Goal: Download file/media: Download file/media

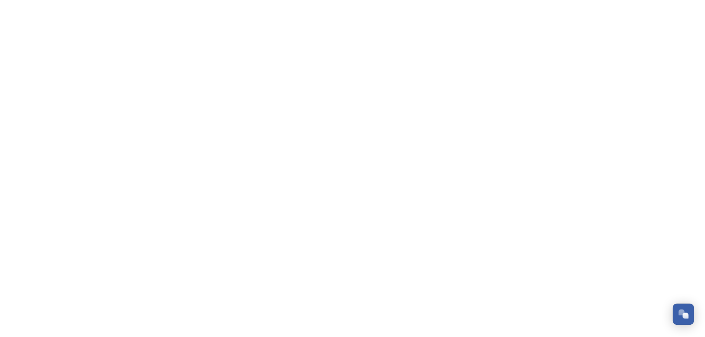
scroll to position [3030, 0]
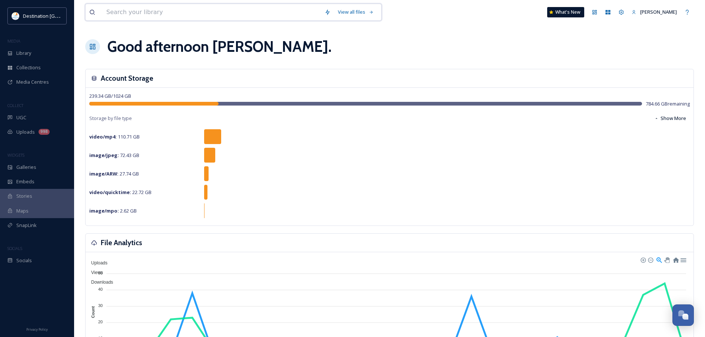
click at [197, 15] on input at bounding box center [212, 12] width 218 height 16
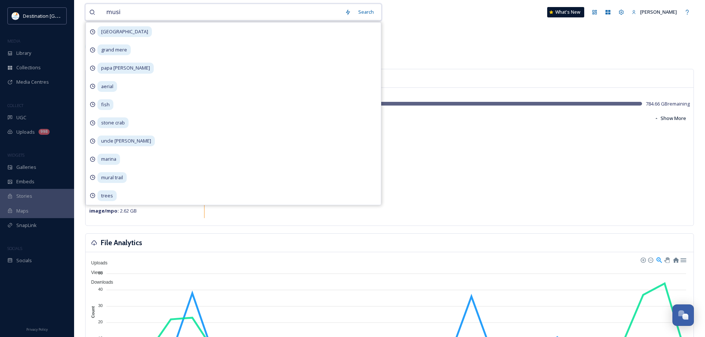
type input "music"
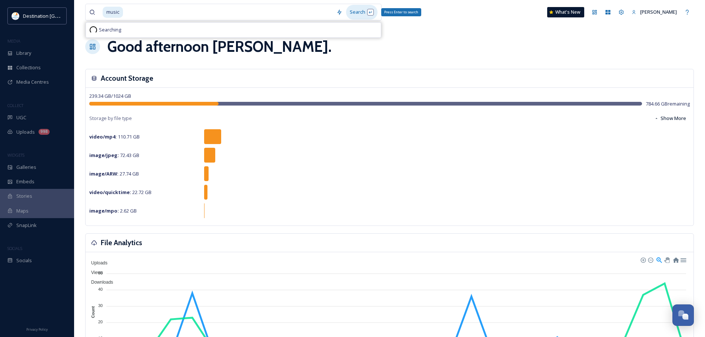
click at [361, 12] on div "Search Press Enter to search" at bounding box center [362, 12] width 32 height 14
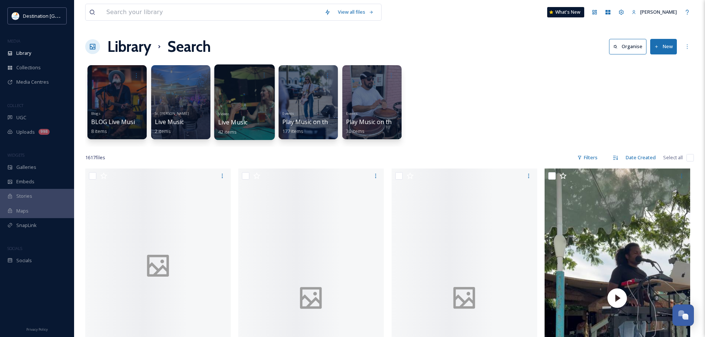
click at [249, 99] on div at bounding box center [244, 103] width 60 height 76
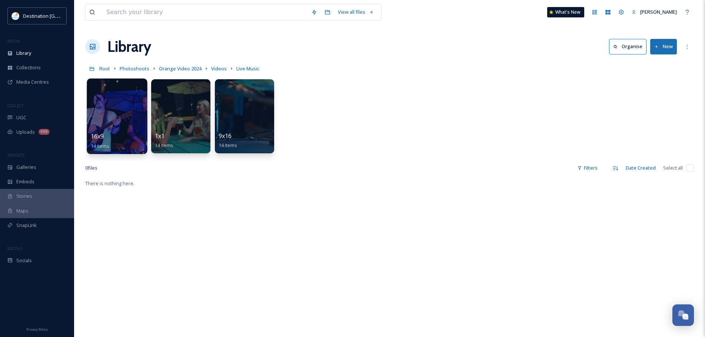
click at [119, 114] on div at bounding box center [117, 117] width 60 height 76
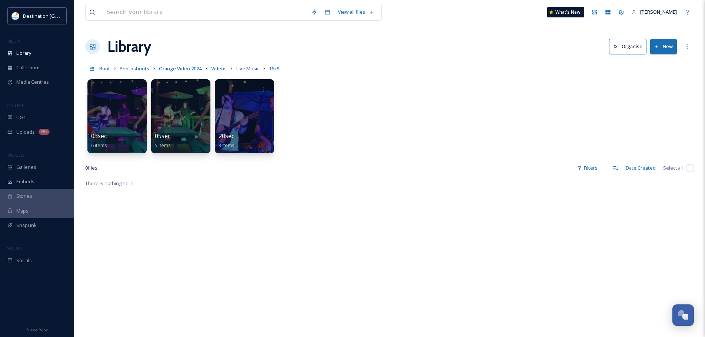
click at [247, 68] on span "Live Music" at bounding box center [248, 68] width 23 height 7
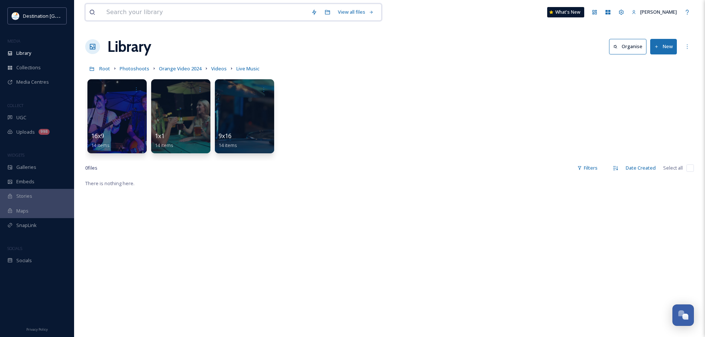
click at [172, 16] on input at bounding box center [205, 12] width 205 height 16
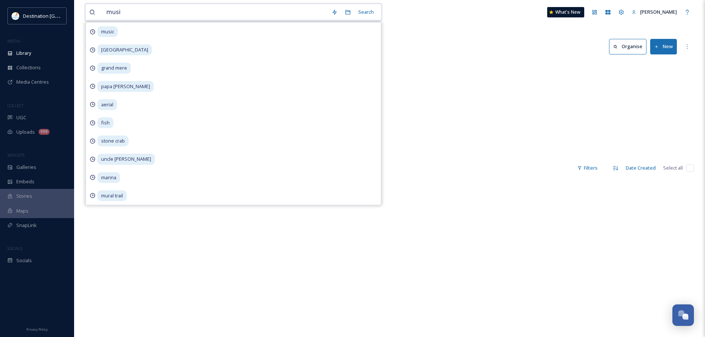
type input "music"
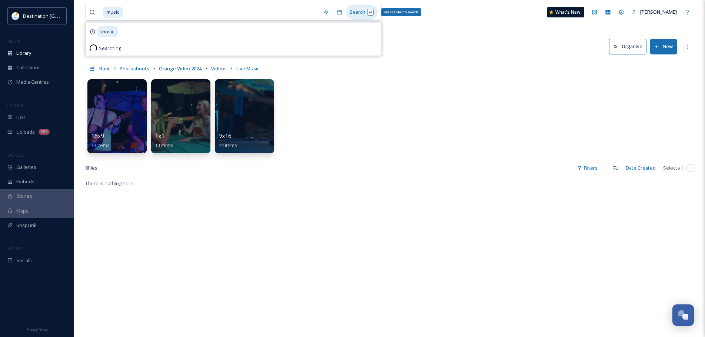
click at [351, 11] on div "Search Press Enter to search" at bounding box center [362, 12] width 32 height 14
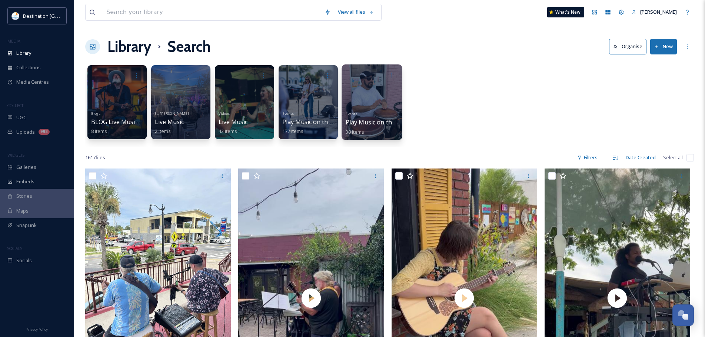
click at [390, 98] on div at bounding box center [372, 103] width 60 height 76
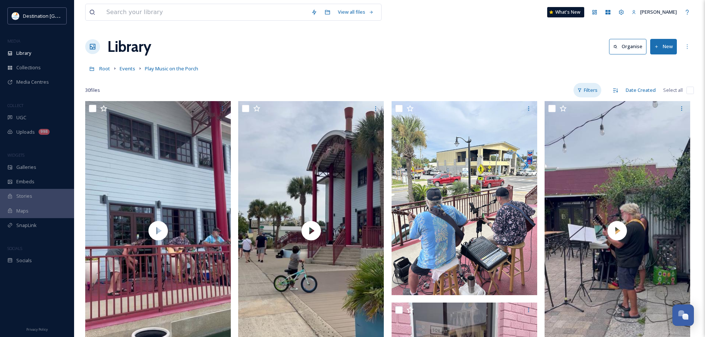
click at [596, 96] on div "Filters" at bounding box center [588, 90] width 28 height 14
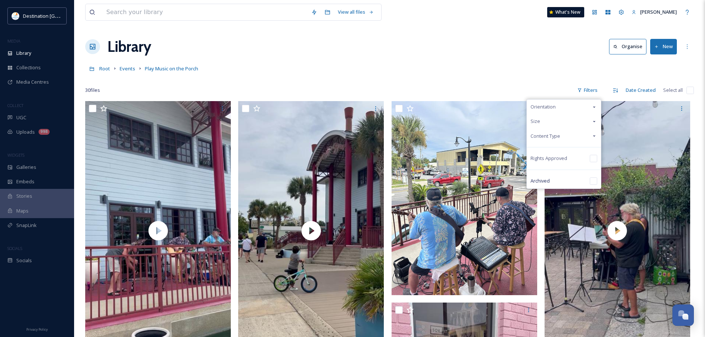
click at [567, 136] on div "Content Type" at bounding box center [564, 136] width 74 height 14
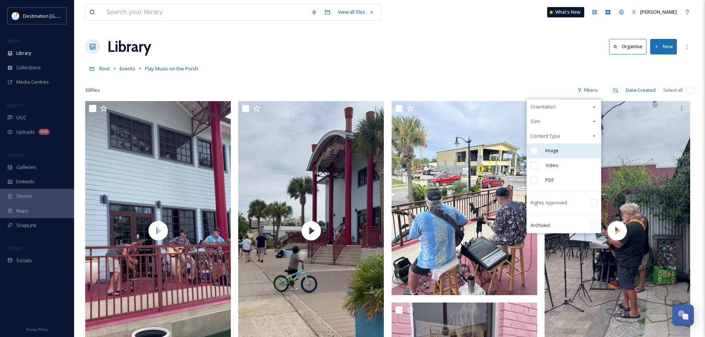
click at [559, 156] on div "Image" at bounding box center [564, 150] width 74 height 15
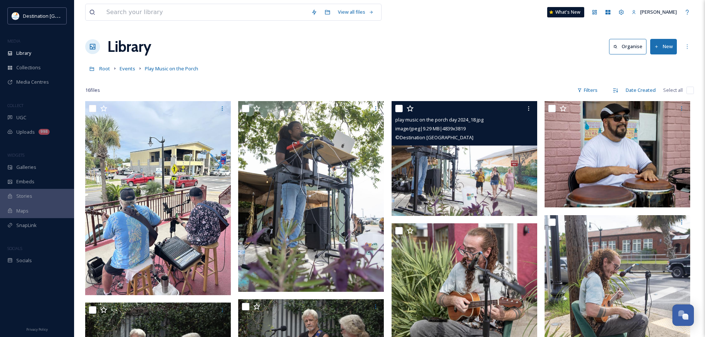
click at [499, 168] on img at bounding box center [465, 158] width 146 height 115
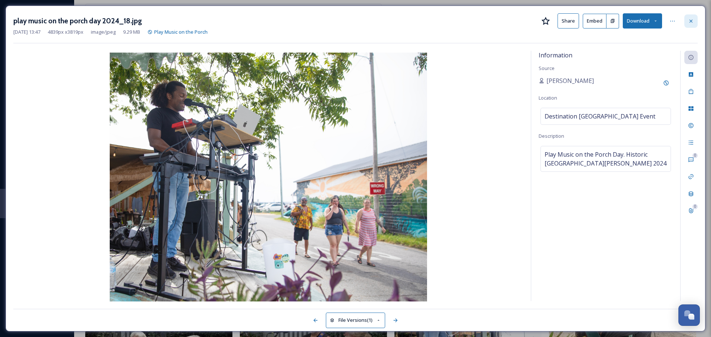
click at [688, 22] on div at bounding box center [690, 20] width 13 height 13
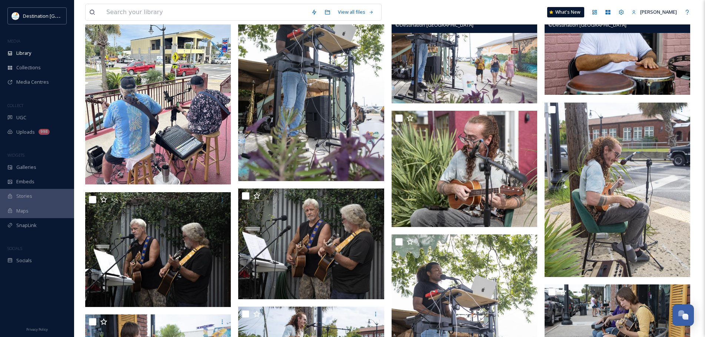
scroll to position [148, 0]
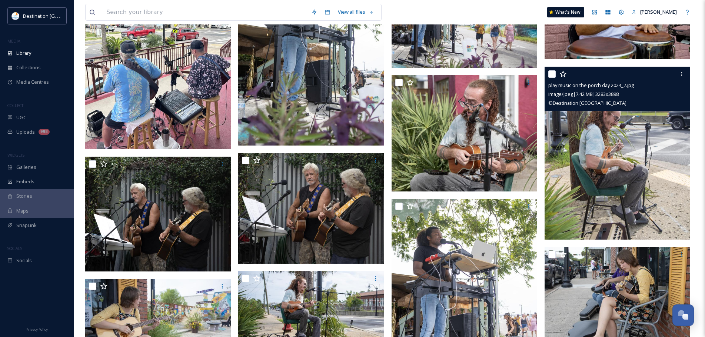
click at [632, 146] on img at bounding box center [618, 153] width 146 height 173
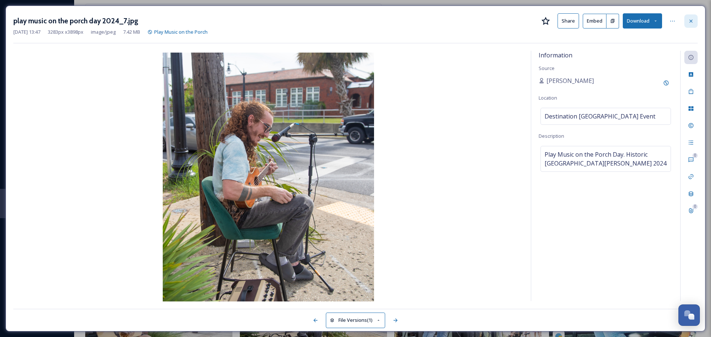
click at [695, 26] on div at bounding box center [690, 20] width 13 height 13
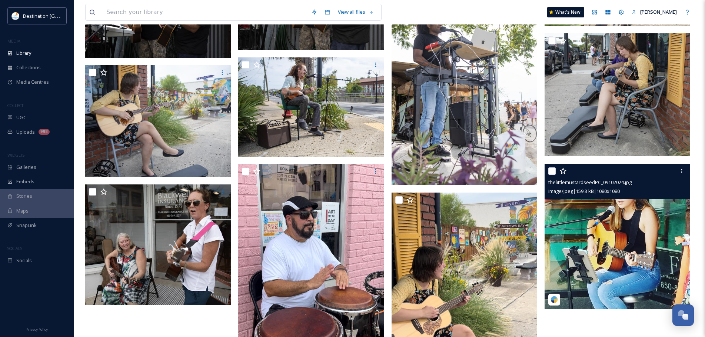
scroll to position [371, 0]
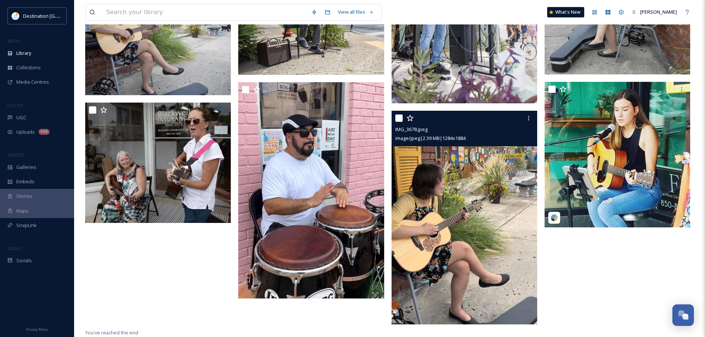
click at [493, 216] on img at bounding box center [465, 218] width 146 height 214
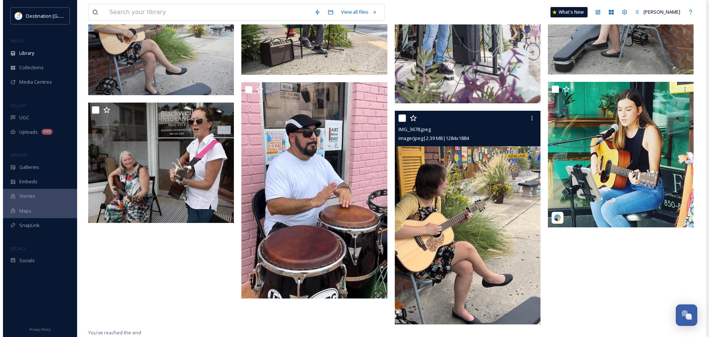
scroll to position [418, 0]
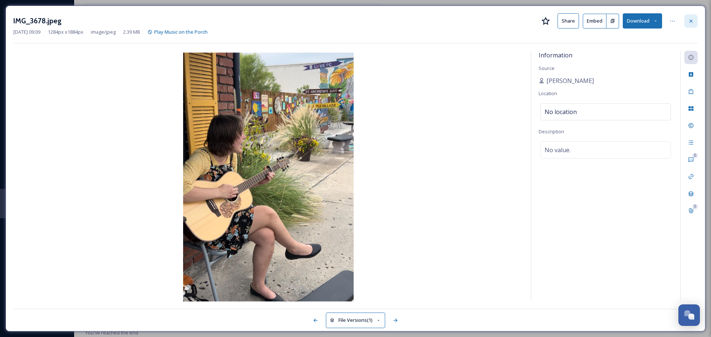
click at [689, 19] on icon at bounding box center [691, 21] width 6 height 6
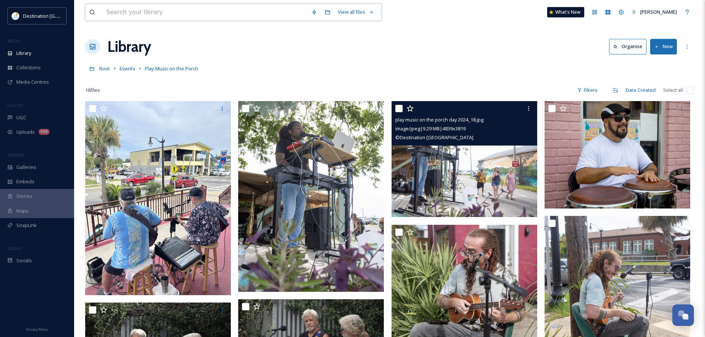
click at [149, 13] on input at bounding box center [205, 12] width 205 height 16
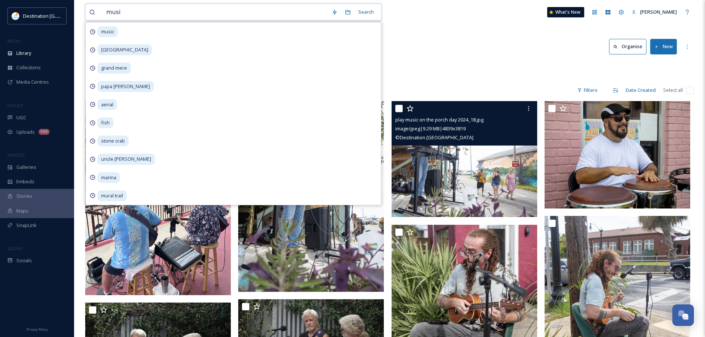
type input "music"
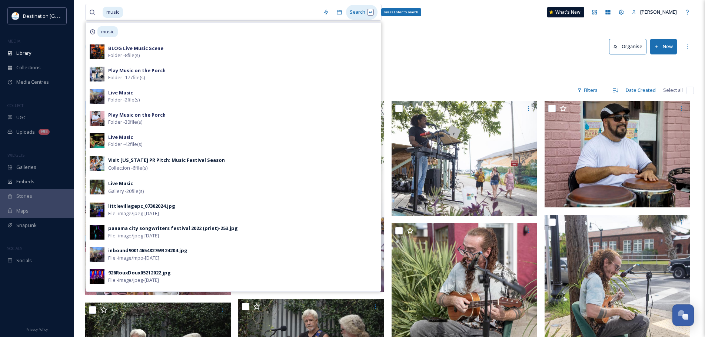
click at [355, 10] on div "Search Press Enter to search" at bounding box center [362, 12] width 32 height 14
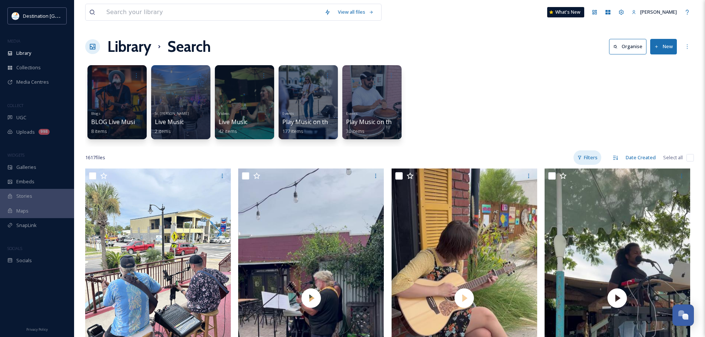
click at [596, 158] on div "Filters" at bounding box center [588, 158] width 28 height 14
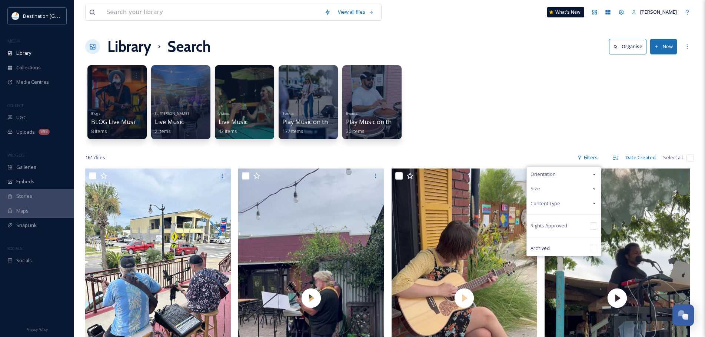
click at [555, 201] on span "Content Type" at bounding box center [546, 203] width 30 height 7
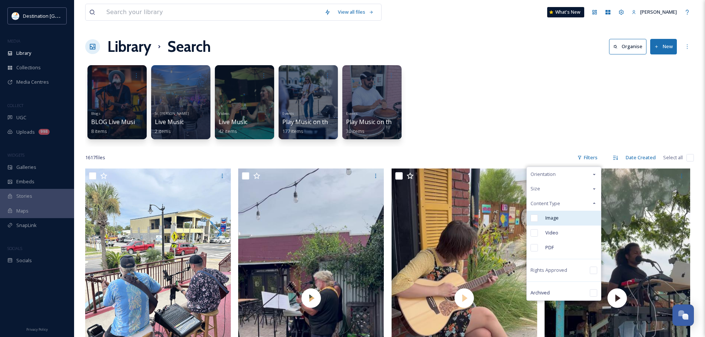
click at [551, 217] on span "Image" at bounding box center [552, 218] width 13 height 7
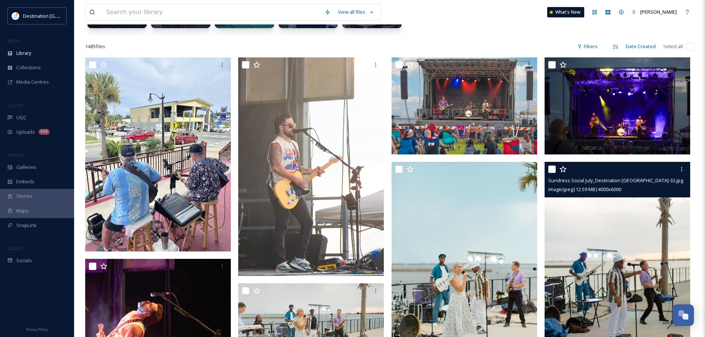
scroll to position [148, 0]
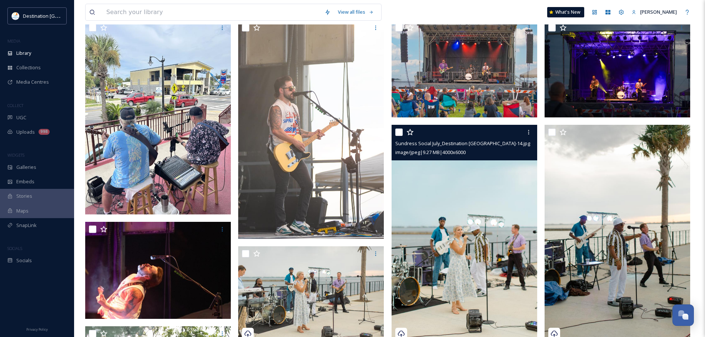
click at [500, 231] on img at bounding box center [465, 234] width 146 height 219
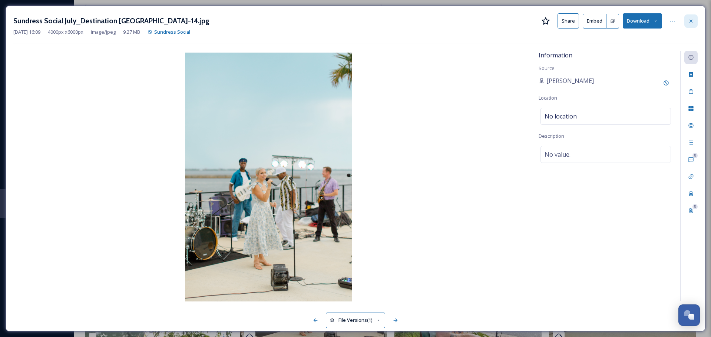
click at [690, 22] on icon at bounding box center [691, 21] width 6 height 6
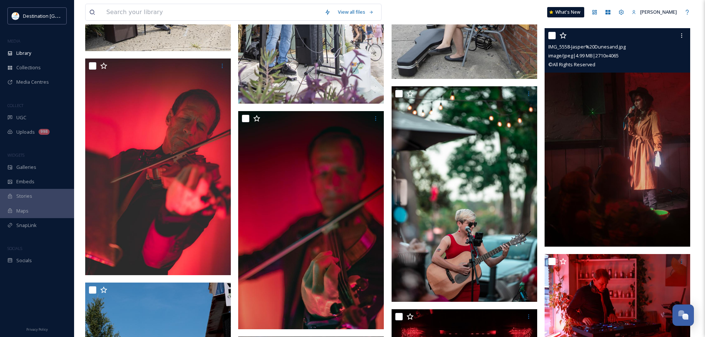
scroll to position [850, 0]
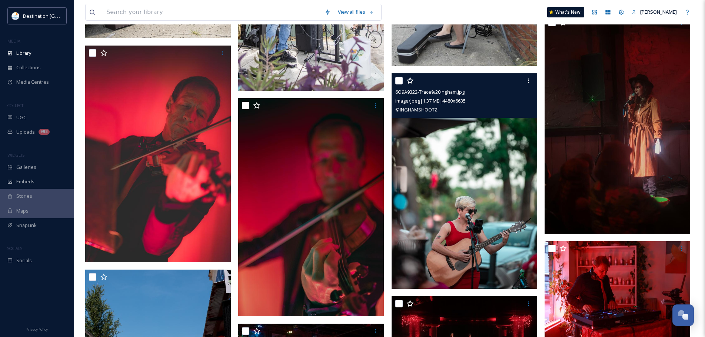
click at [507, 154] on img at bounding box center [465, 181] width 146 height 216
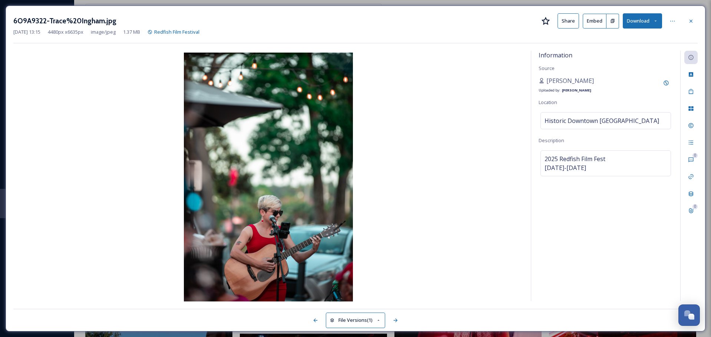
click at [629, 18] on button "Download" at bounding box center [642, 20] width 39 height 15
click at [636, 40] on span "Download Original (4480 x 6635)" at bounding box center [623, 37] width 70 height 7
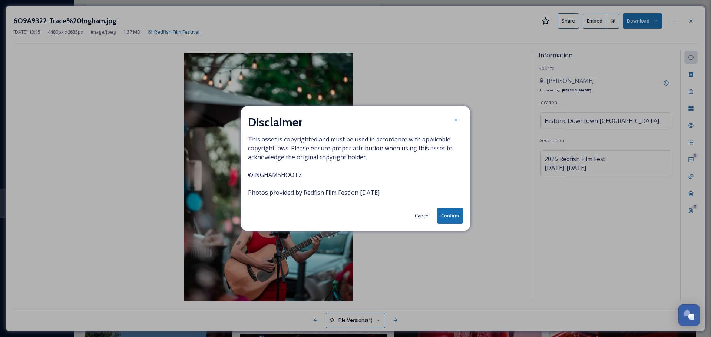
click at [451, 214] on button "Confirm" at bounding box center [450, 215] width 26 height 15
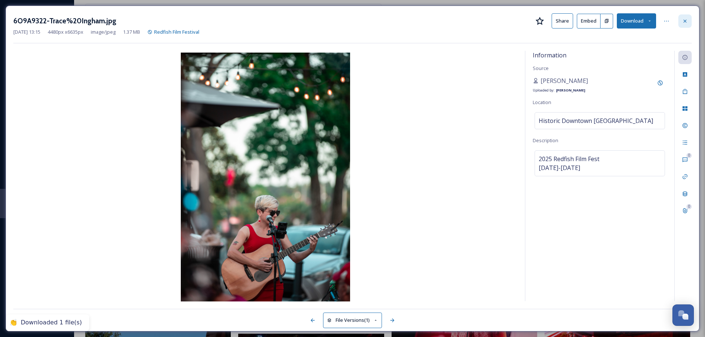
click at [685, 19] on icon at bounding box center [685, 21] width 6 height 6
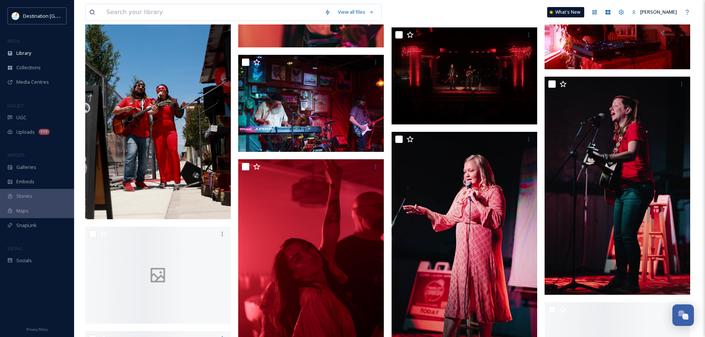
scroll to position [1184, 0]
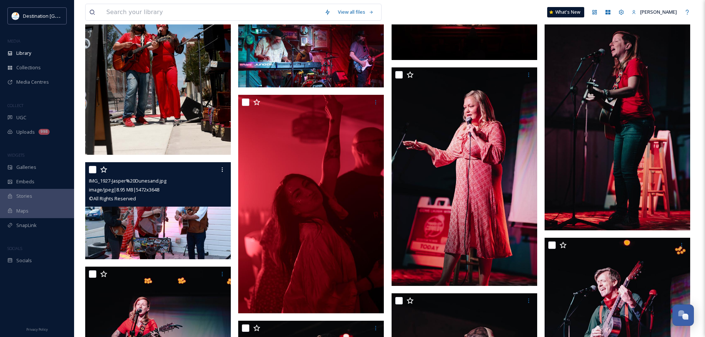
click at [212, 231] on img at bounding box center [158, 210] width 146 height 97
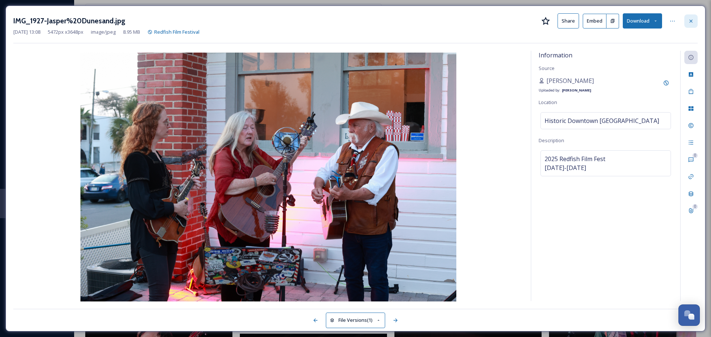
click at [689, 21] on icon at bounding box center [691, 21] width 6 height 6
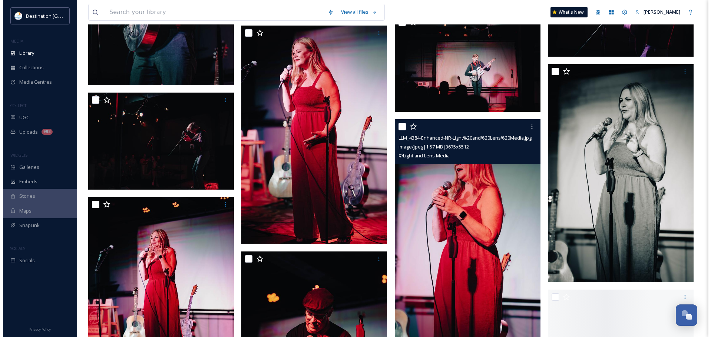
scroll to position [1777, 0]
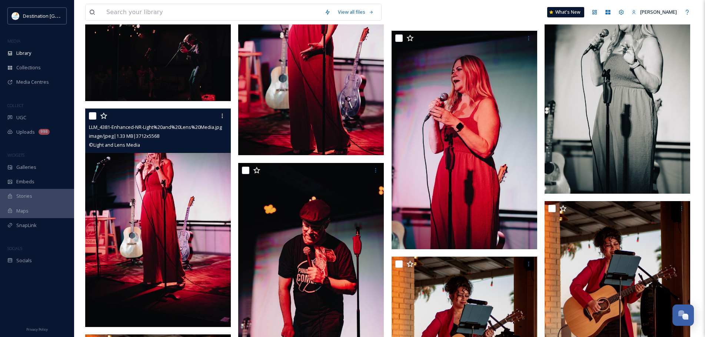
click at [188, 218] on img at bounding box center [158, 218] width 146 height 219
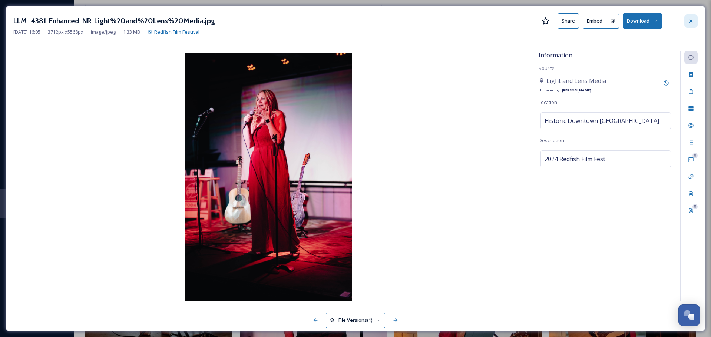
scroll to position [1793, 0]
click at [693, 18] on icon at bounding box center [691, 21] width 6 height 6
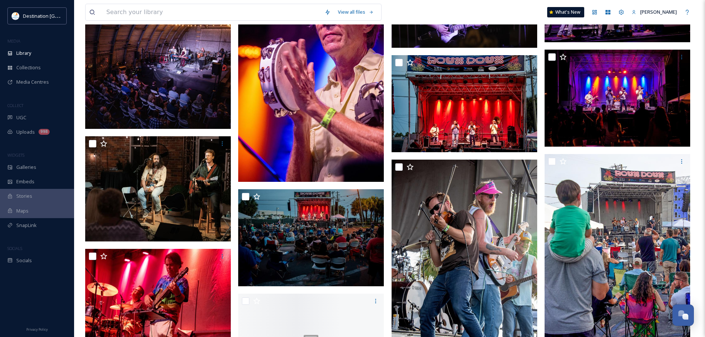
scroll to position [6670, 0]
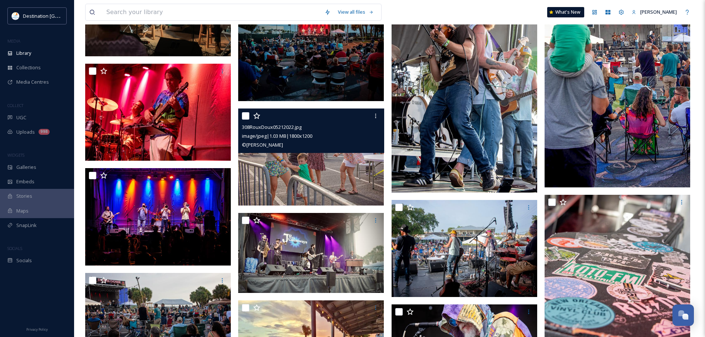
click at [328, 166] on img at bounding box center [311, 157] width 146 height 97
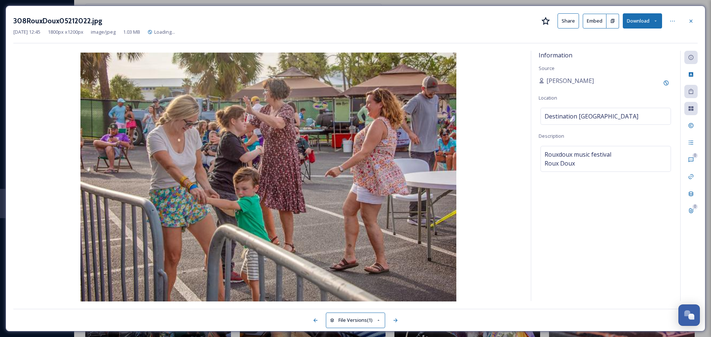
click at [697, 29] on div "[DATE] 12:45 1800 px x 1200 px image/jpeg 1.03 MB Loading..." at bounding box center [355, 32] width 684 height 7
click at [692, 22] on icon at bounding box center [691, 21] width 6 height 6
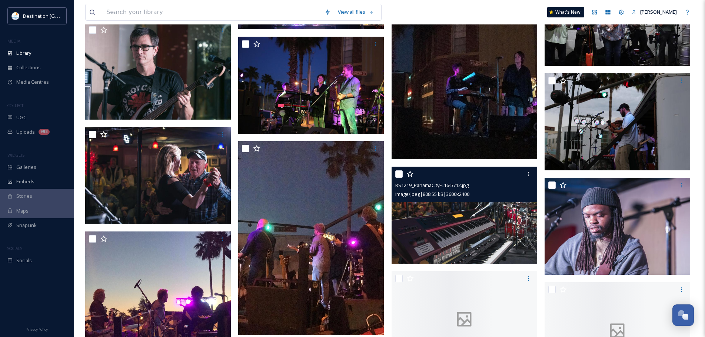
scroll to position [7819, 0]
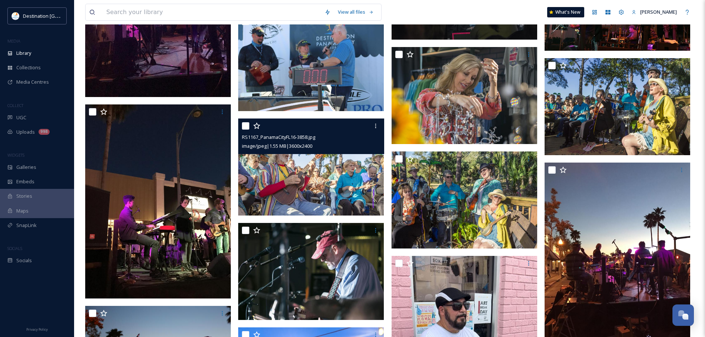
click at [313, 180] on img at bounding box center [311, 167] width 146 height 97
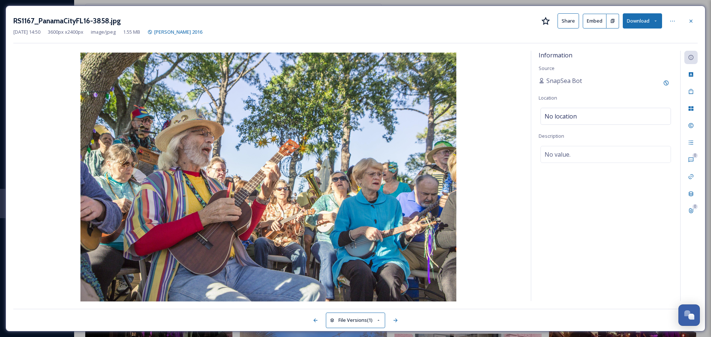
click at [638, 19] on button "Download" at bounding box center [642, 20] width 39 height 15
click at [619, 37] on span "Download Original (3600 x 2400)" at bounding box center [623, 37] width 70 height 7
click at [638, 22] on button "Download" at bounding box center [642, 20] width 39 height 15
click at [691, 20] on icon at bounding box center [691, 21] width 6 height 6
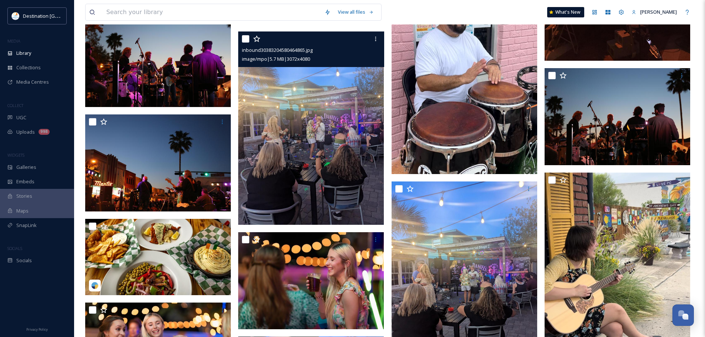
scroll to position [8264, 0]
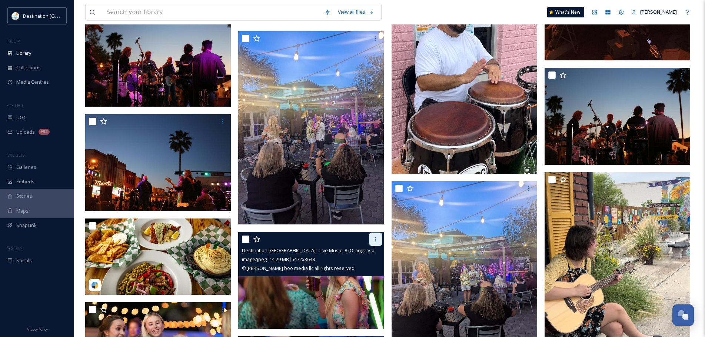
click at [376, 244] on div at bounding box center [375, 239] width 13 height 13
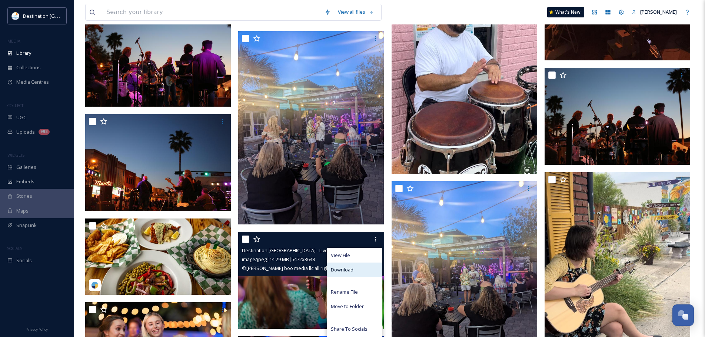
click at [343, 272] on span "Download" at bounding box center [342, 270] width 23 height 7
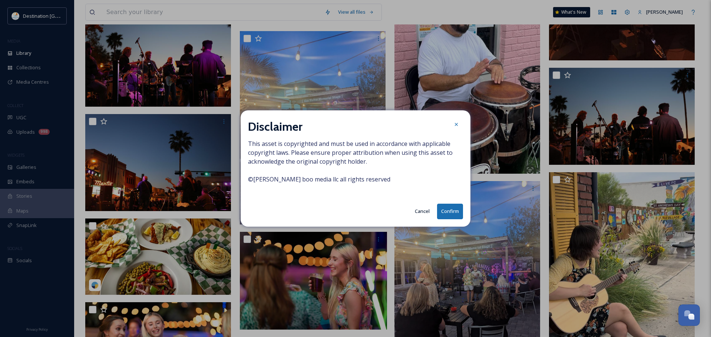
click at [442, 213] on button "Confirm" at bounding box center [450, 211] width 26 height 15
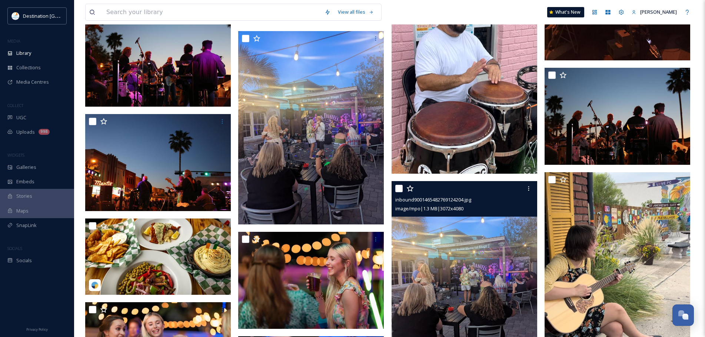
scroll to position [8412, 0]
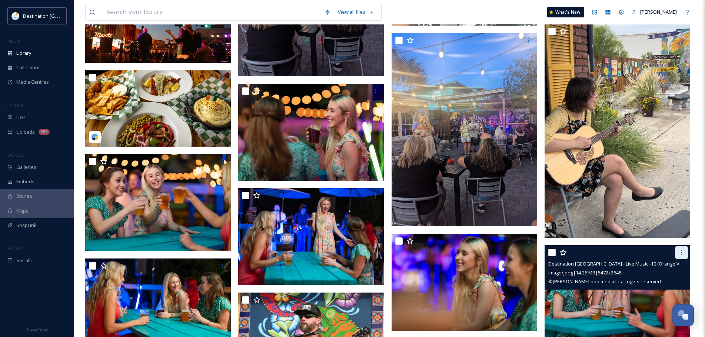
click at [681, 254] on icon at bounding box center [682, 253] width 6 height 6
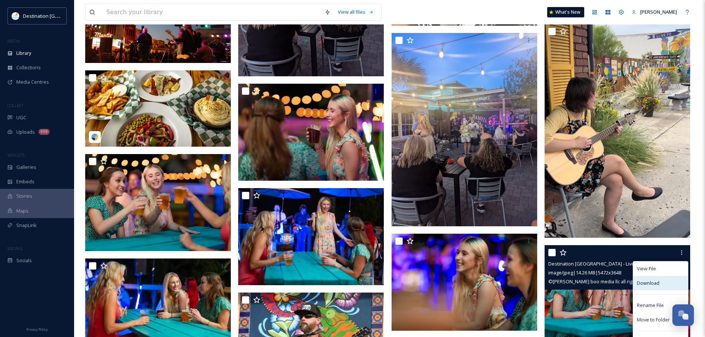
click at [660, 288] on div "Download" at bounding box center [661, 283] width 55 height 14
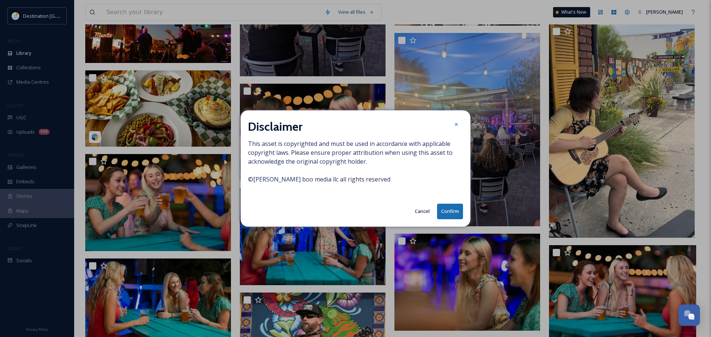
click at [446, 208] on button "Confirm" at bounding box center [450, 211] width 26 height 15
click at [446, 211] on div "Cancel Confirm" at bounding box center [355, 211] width 215 height 15
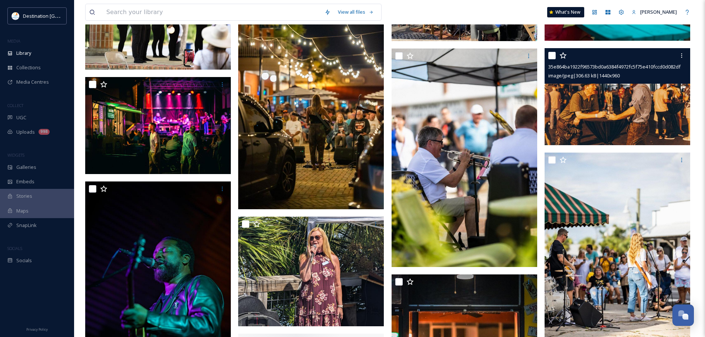
scroll to position [8931, 0]
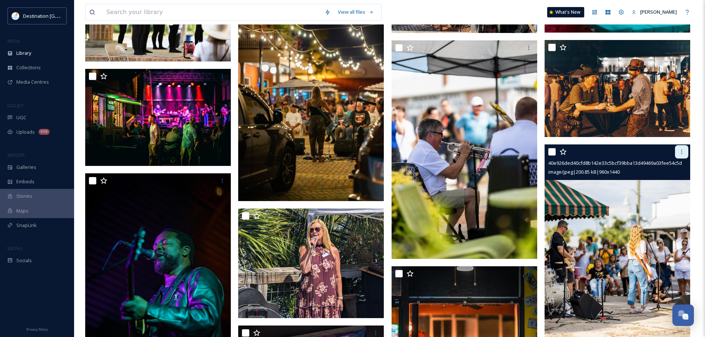
click at [679, 152] on icon at bounding box center [682, 152] width 6 height 6
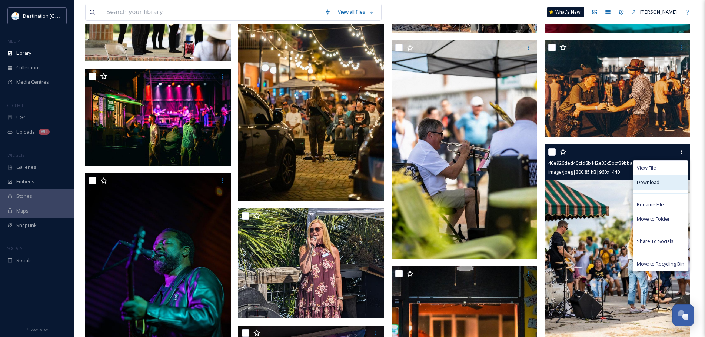
click at [653, 185] on span "Download" at bounding box center [648, 182] width 23 height 7
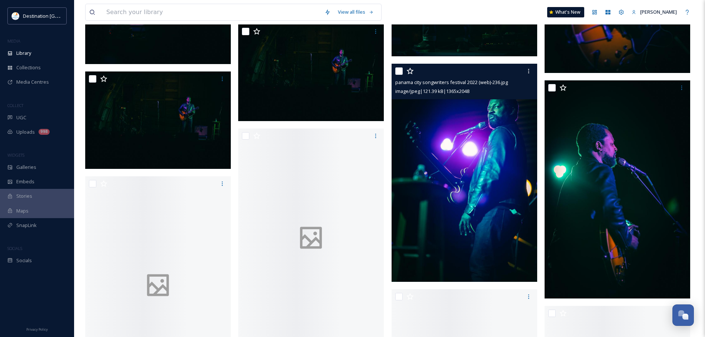
scroll to position [19978, 0]
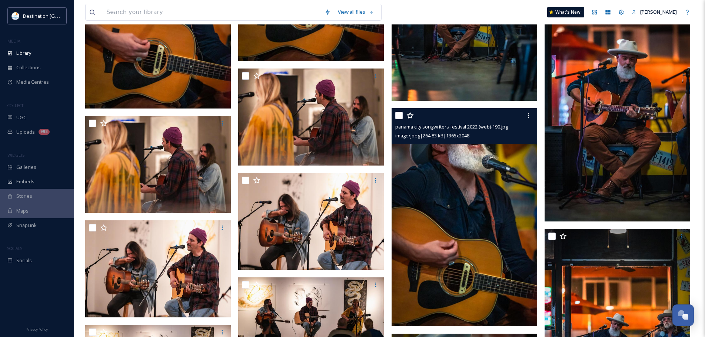
scroll to position [24140, 0]
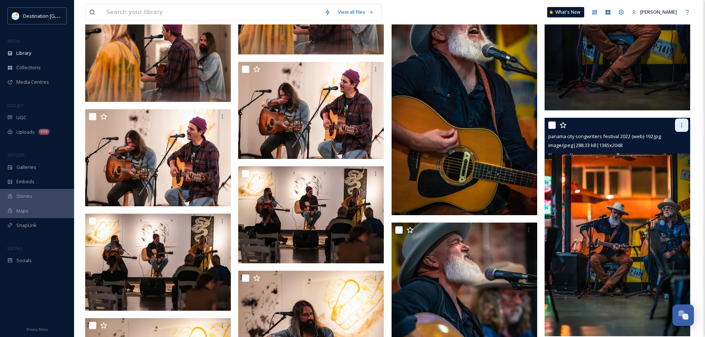
click at [682, 130] on div at bounding box center [681, 125] width 13 height 13
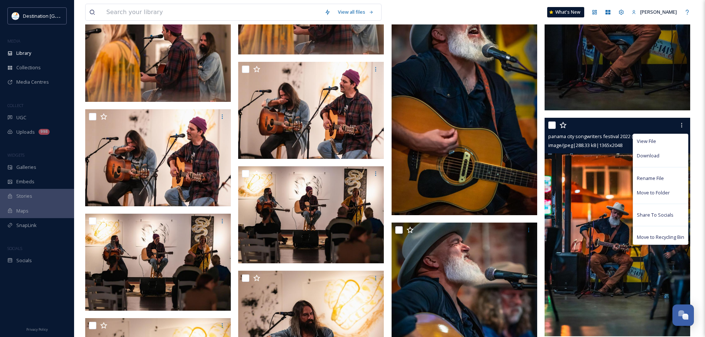
click at [641, 165] on div "View File Download Rename File Move to Folder Share To Socials Move to Recyclin…" at bounding box center [661, 189] width 56 height 111
click at [641, 161] on div "Download" at bounding box center [661, 156] width 55 height 14
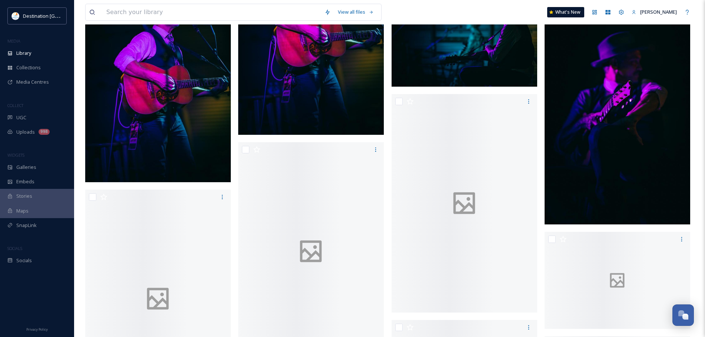
scroll to position [27561, 0]
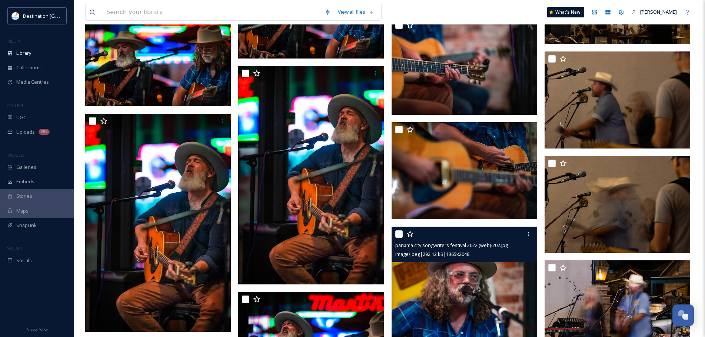
scroll to position [22750, 0]
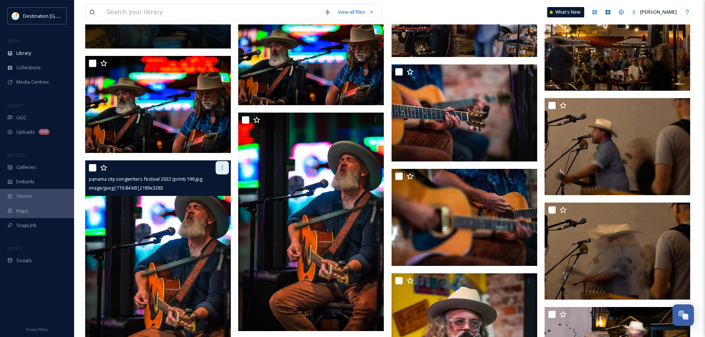
click at [225, 165] on icon at bounding box center [222, 168] width 6 height 6
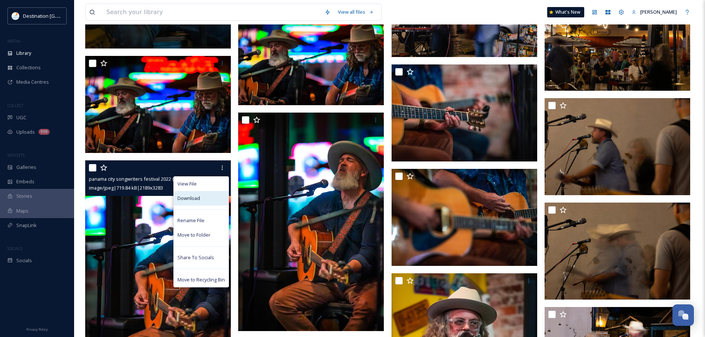
click at [211, 197] on div "Download" at bounding box center [201, 198] width 55 height 14
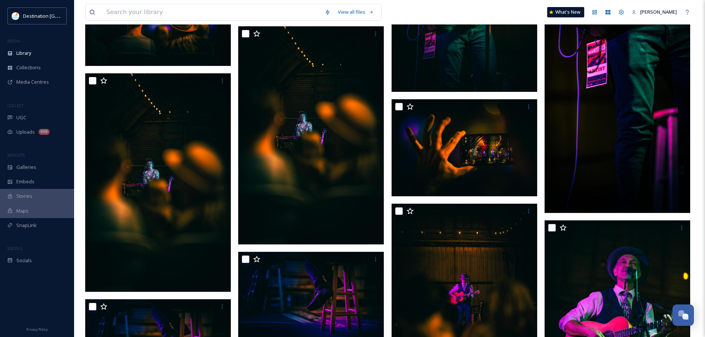
scroll to position [26432, 0]
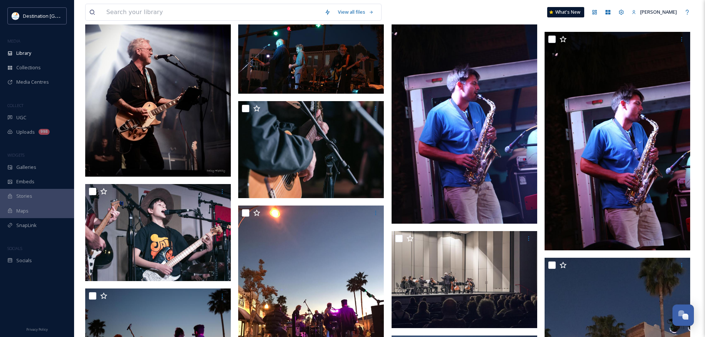
scroll to position [0, 0]
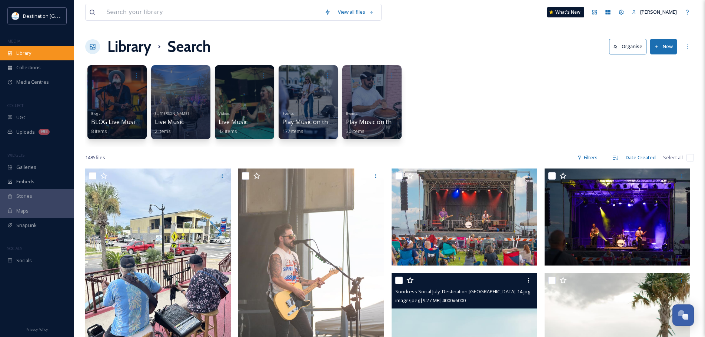
click at [17, 56] on span "Library" at bounding box center [23, 53] width 15 height 7
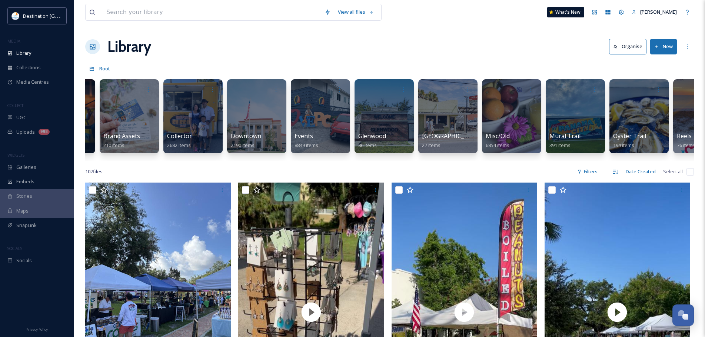
scroll to position [0, 244]
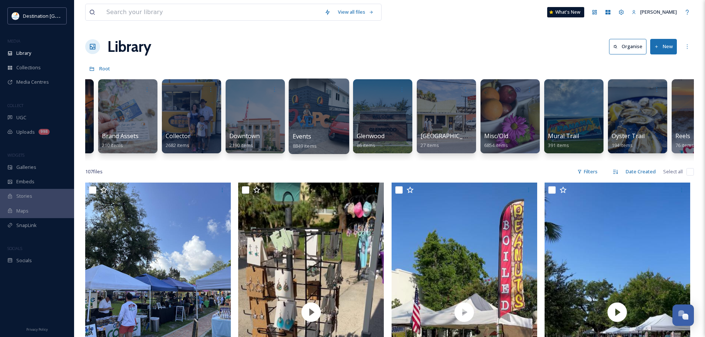
click at [314, 121] on div at bounding box center [319, 117] width 60 height 76
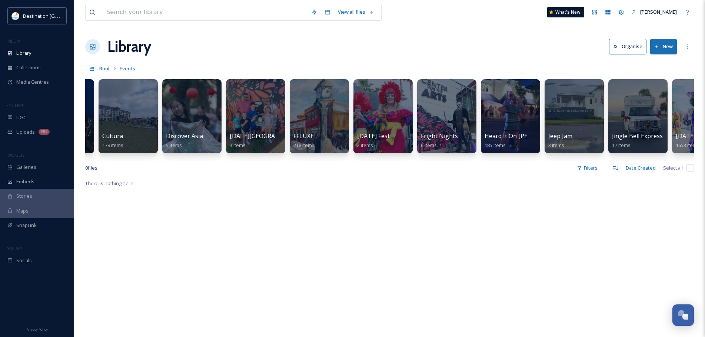
scroll to position [0, 592]
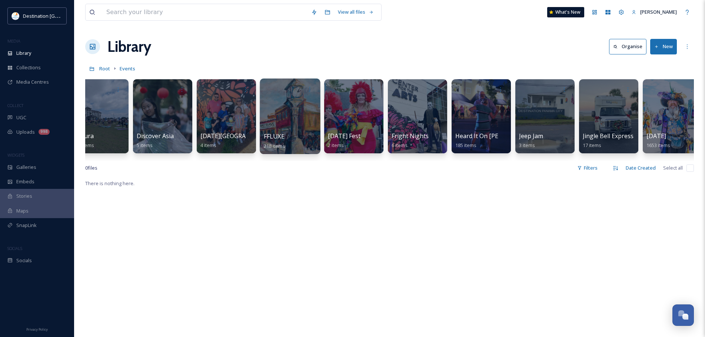
click at [294, 108] on div at bounding box center [290, 117] width 60 height 76
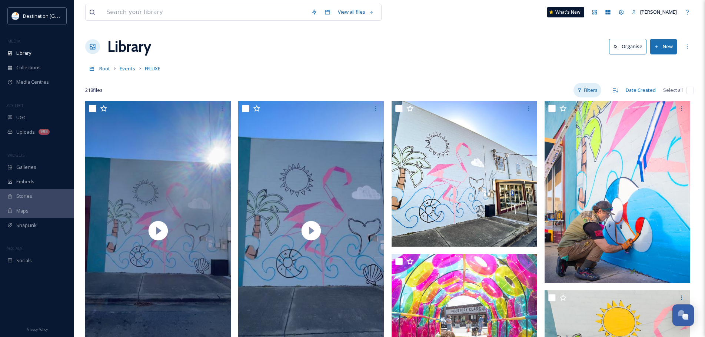
click at [590, 88] on div "Filters" at bounding box center [588, 90] width 28 height 14
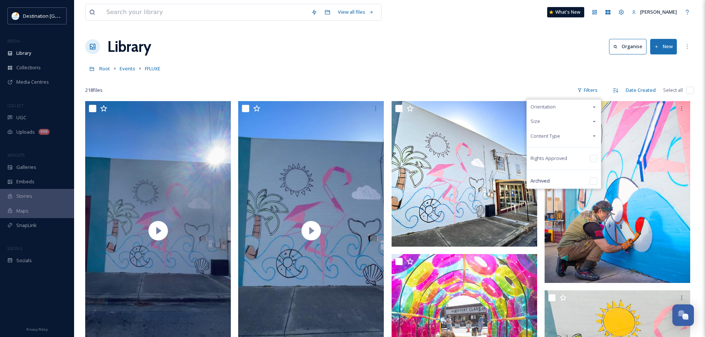
click at [579, 122] on div "Size" at bounding box center [564, 121] width 74 height 14
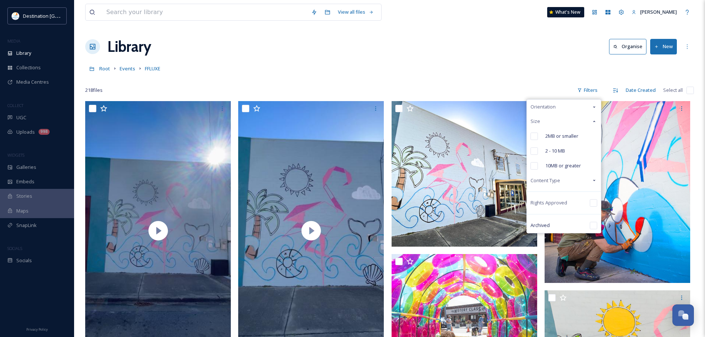
click at [549, 182] on span "Content Type" at bounding box center [546, 180] width 30 height 7
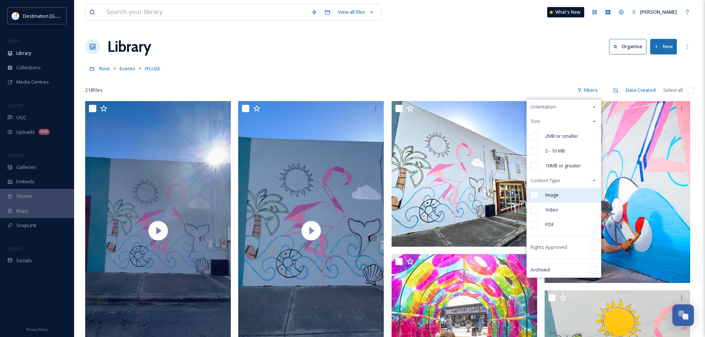
click at [547, 194] on span "Image" at bounding box center [552, 195] width 13 height 7
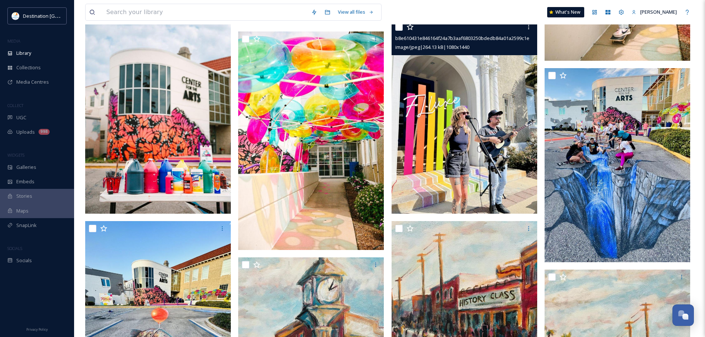
scroll to position [778, 0]
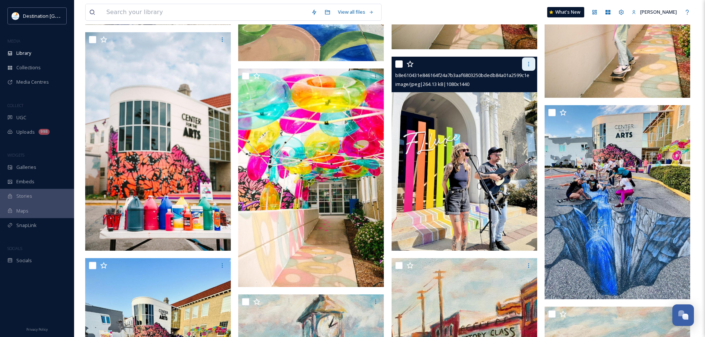
click at [527, 60] on div at bounding box center [528, 63] width 13 height 13
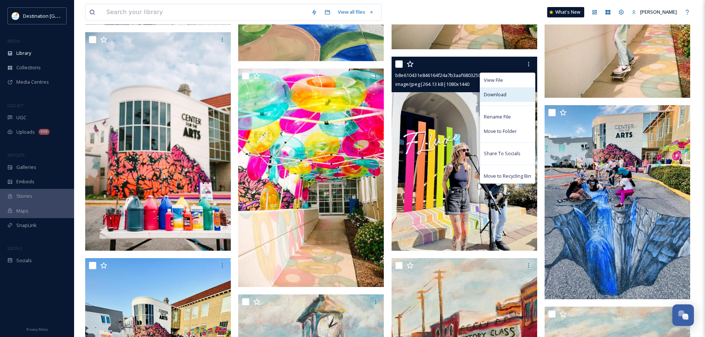
click at [499, 96] on span "Download" at bounding box center [495, 94] width 23 height 7
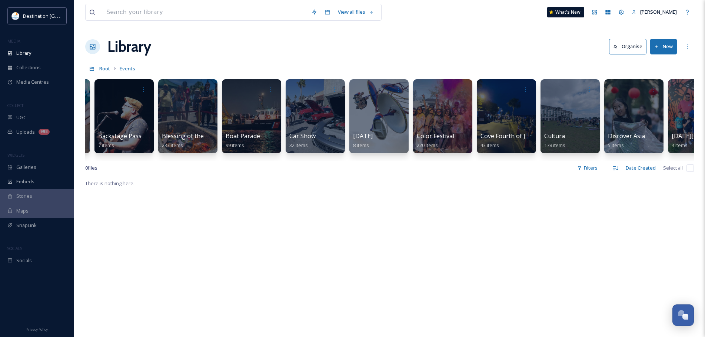
scroll to position [0, 122]
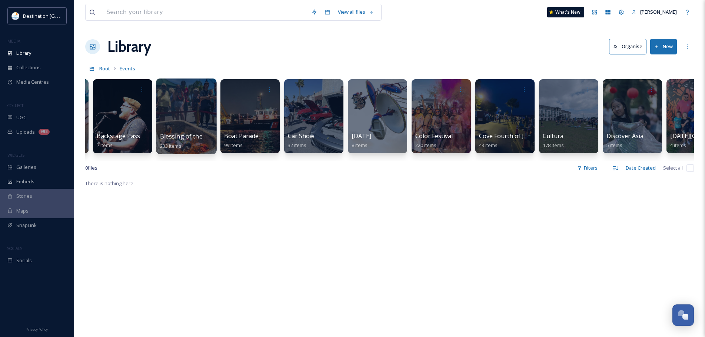
click at [185, 108] on div at bounding box center [186, 117] width 60 height 76
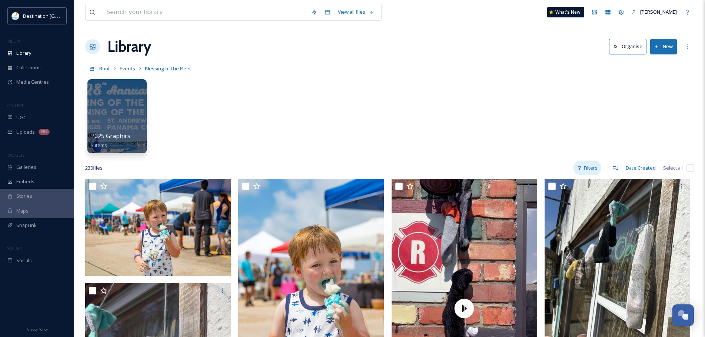
click at [592, 167] on div "Filters" at bounding box center [588, 168] width 28 height 14
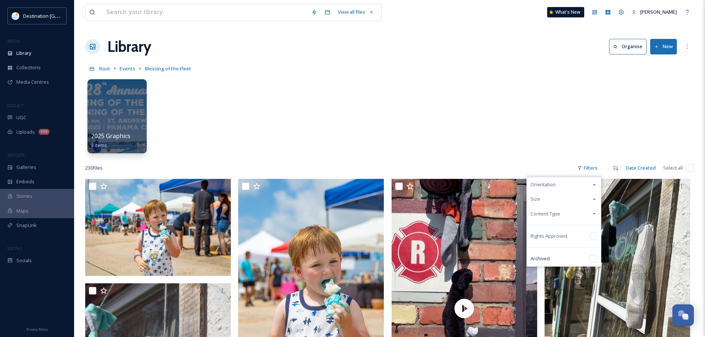
click at [552, 217] on span "Content Type" at bounding box center [546, 214] width 30 height 7
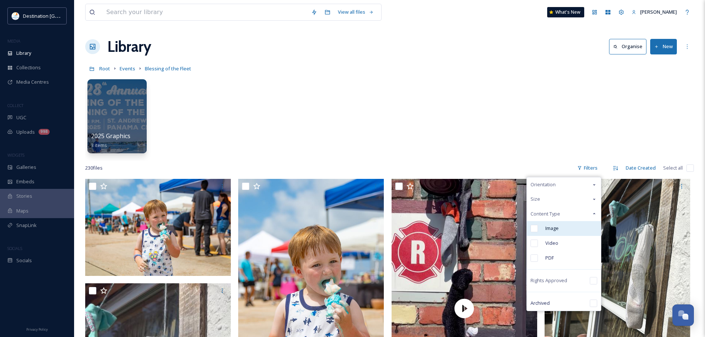
click at [551, 226] on span "Image" at bounding box center [552, 228] width 13 height 7
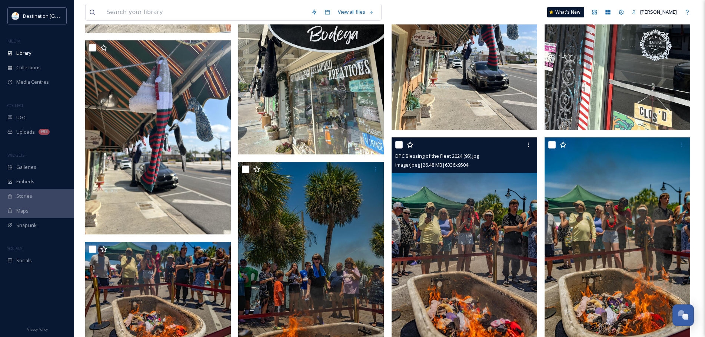
scroll to position [408, 0]
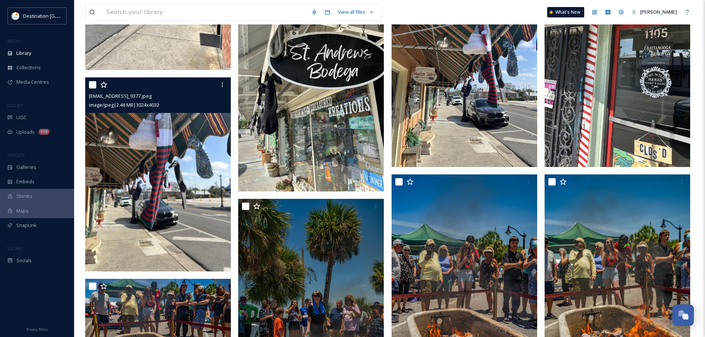
click at [200, 202] on img at bounding box center [158, 174] width 146 height 194
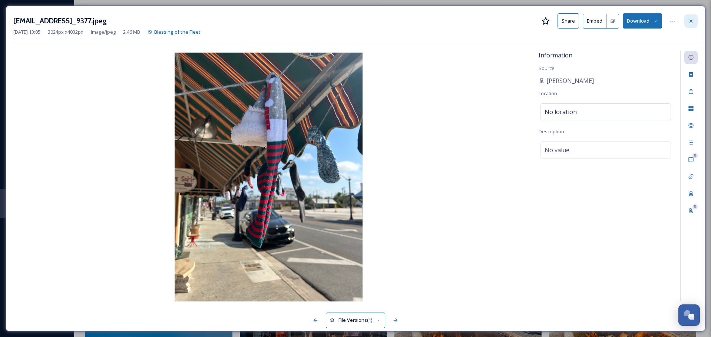
click at [691, 20] on icon at bounding box center [691, 21] width 6 height 6
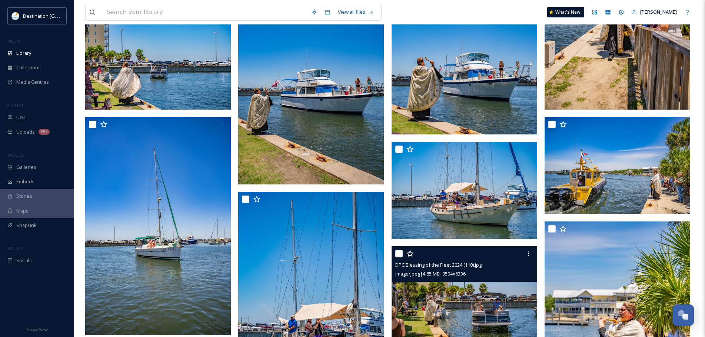
scroll to position [2473, 0]
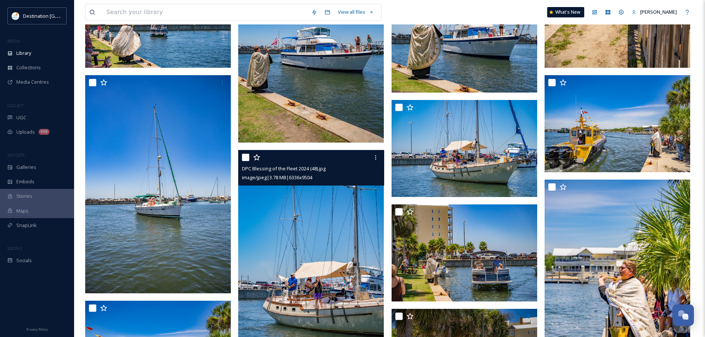
click at [312, 276] on img at bounding box center [311, 259] width 146 height 219
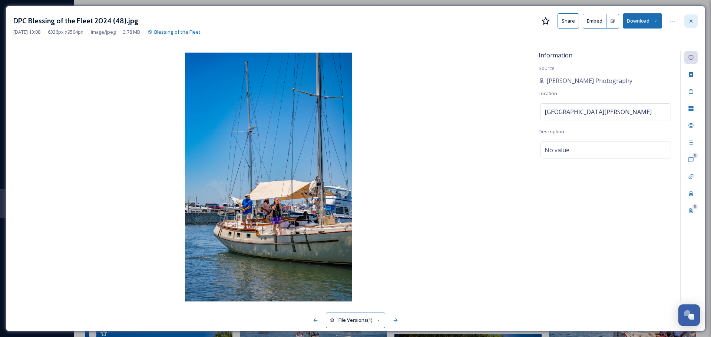
click at [692, 20] on icon at bounding box center [690, 20] width 3 height 3
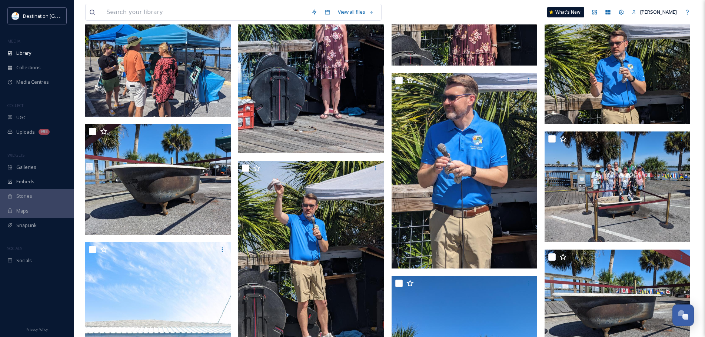
scroll to position [8322, 0]
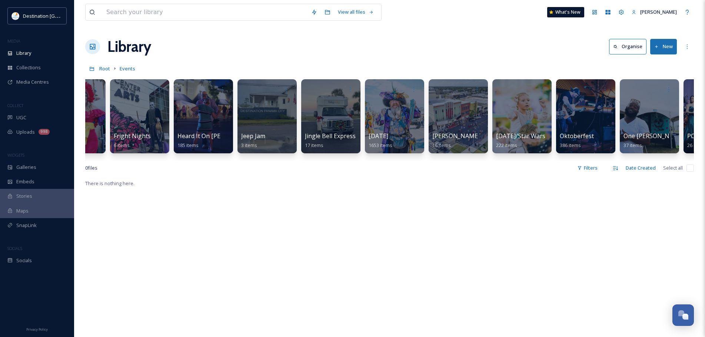
scroll to position [0, 873]
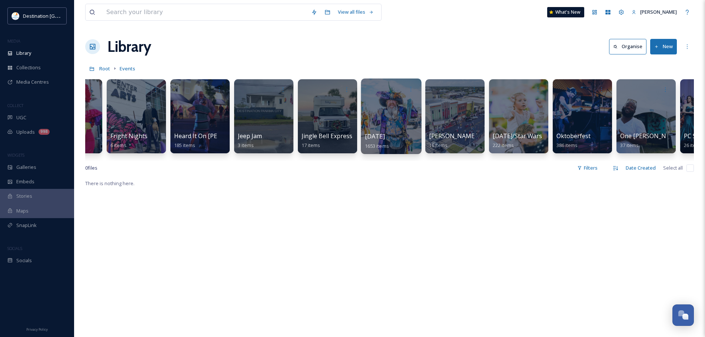
click at [399, 113] on div at bounding box center [391, 117] width 60 height 76
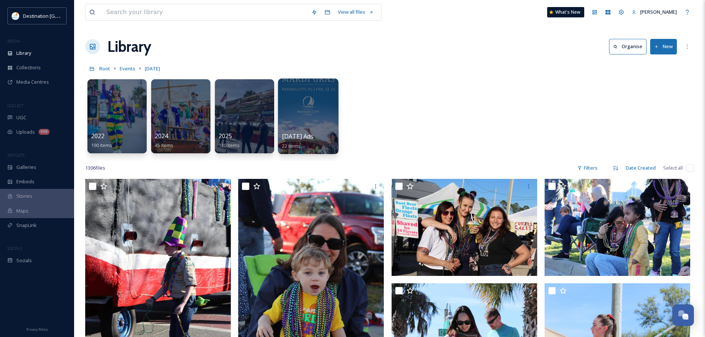
click at [329, 118] on div at bounding box center [308, 117] width 60 height 76
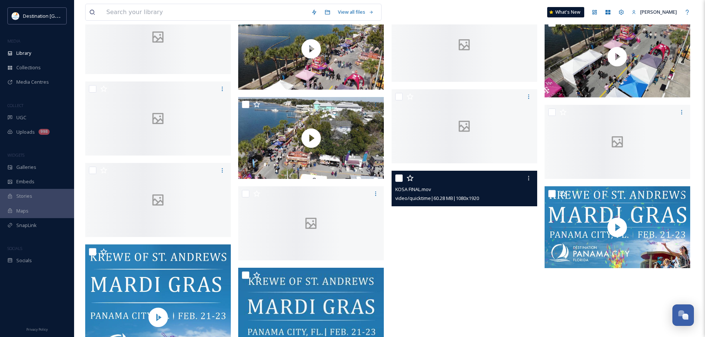
scroll to position [244, 0]
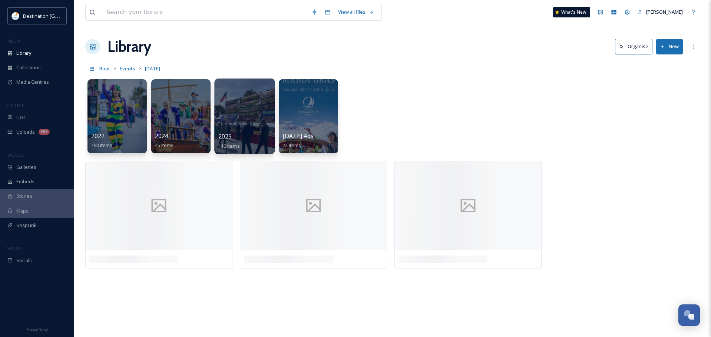
click at [249, 129] on div at bounding box center [244, 117] width 60 height 76
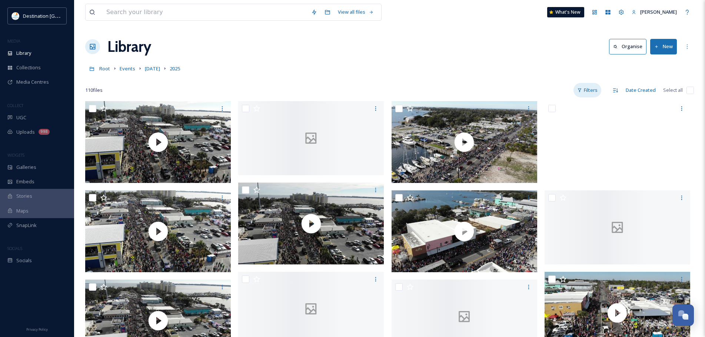
click at [593, 89] on div "Filters" at bounding box center [588, 90] width 28 height 14
click at [549, 140] on div "Content Type" at bounding box center [564, 136] width 74 height 14
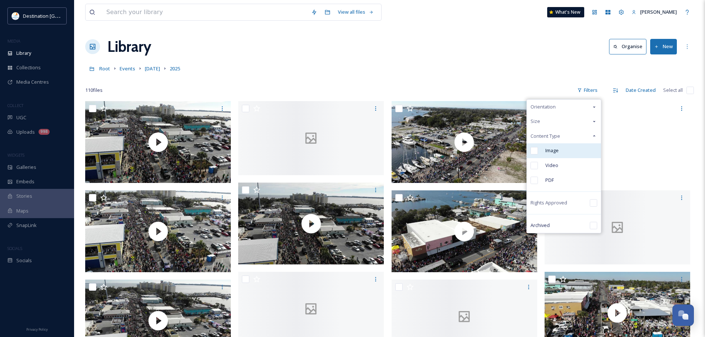
click at [545, 148] on div "Image" at bounding box center [564, 150] width 74 height 15
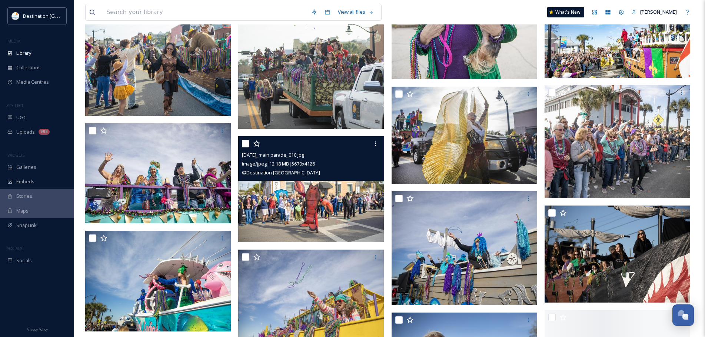
scroll to position [371, 0]
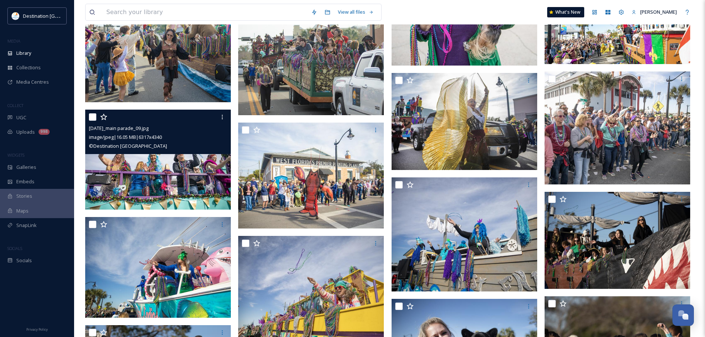
click at [163, 182] on img at bounding box center [158, 160] width 146 height 100
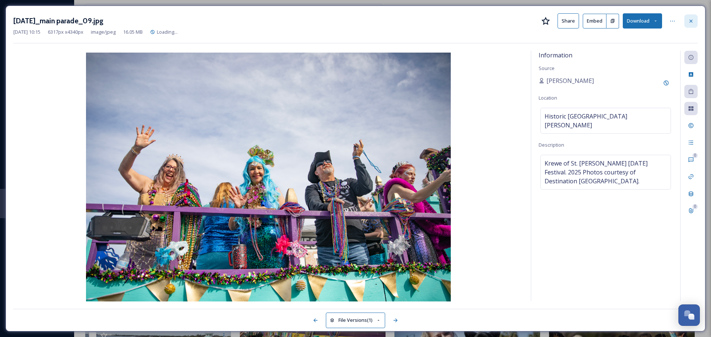
click at [688, 22] on div at bounding box center [690, 20] width 13 height 13
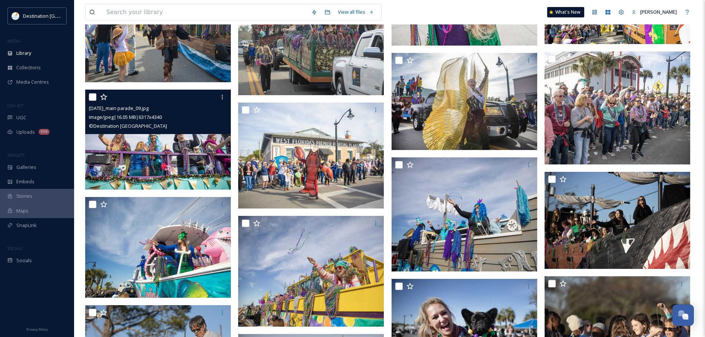
scroll to position [445, 0]
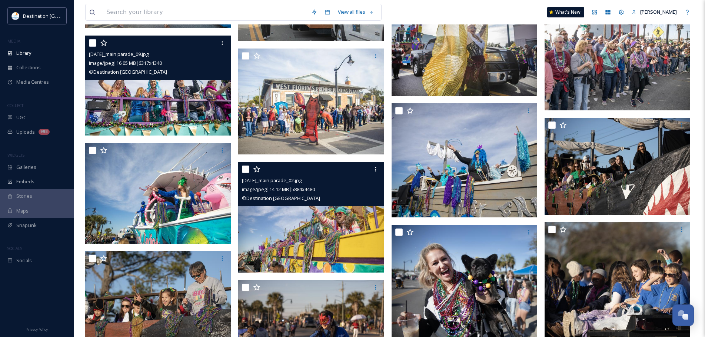
click at [343, 245] on img at bounding box center [311, 217] width 146 height 111
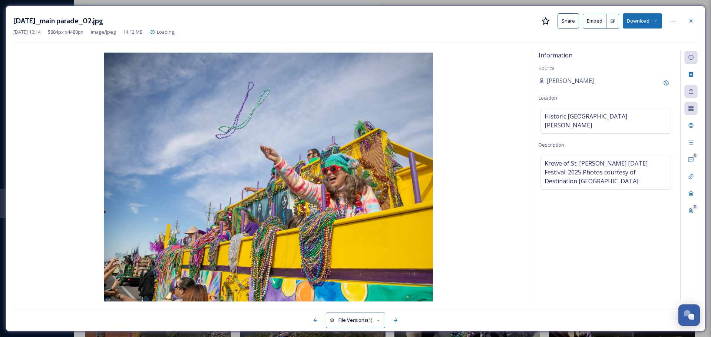
click at [638, 25] on button "Download" at bounding box center [642, 20] width 39 height 15
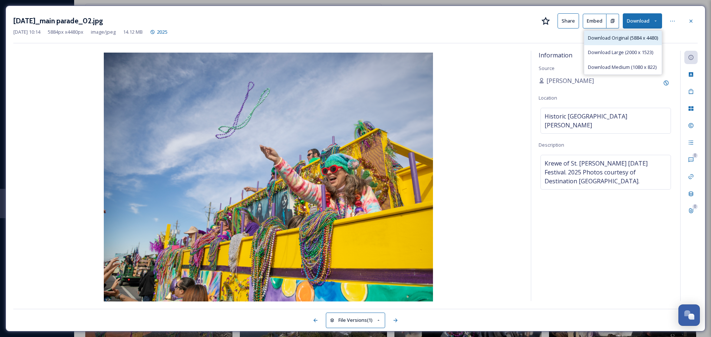
click at [604, 36] on span "Download Original (5884 x 4480)" at bounding box center [623, 37] width 70 height 7
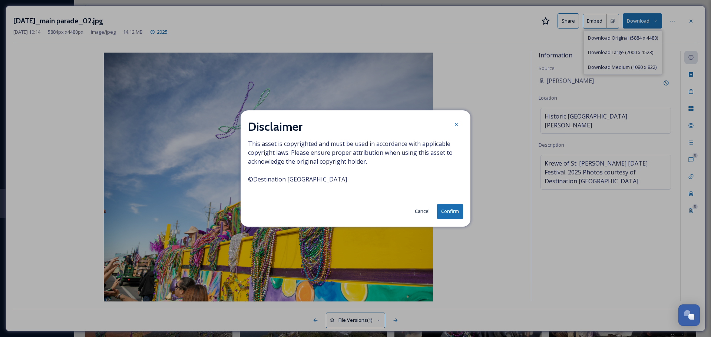
click at [448, 211] on button "Confirm" at bounding box center [450, 211] width 26 height 15
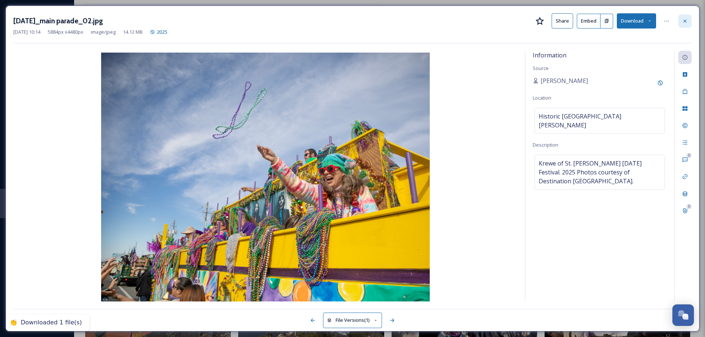
click at [688, 22] on icon at bounding box center [685, 21] width 6 height 6
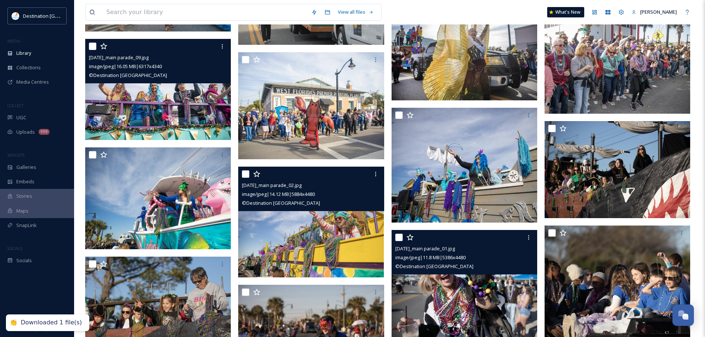
scroll to position [593, 0]
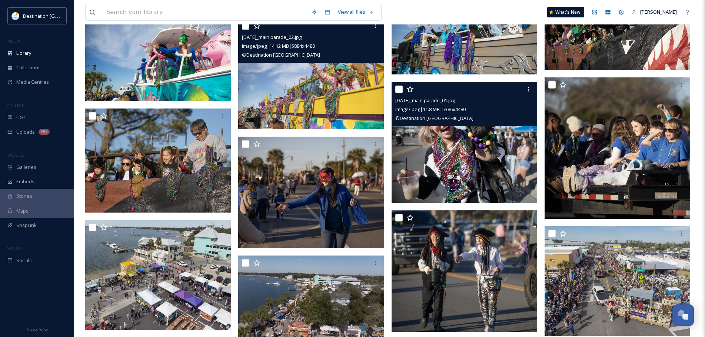
click at [451, 170] on img at bounding box center [465, 142] width 146 height 121
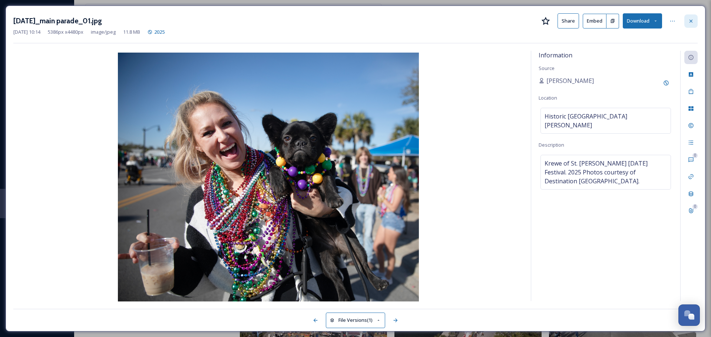
click at [691, 21] on icon at bounding box center [690, 20] width 3 height 3
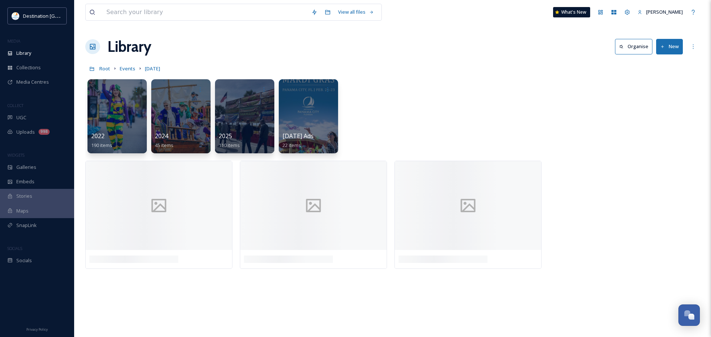
click at [202, 112] on div at bounding box center [180, 116] width 59 height 74
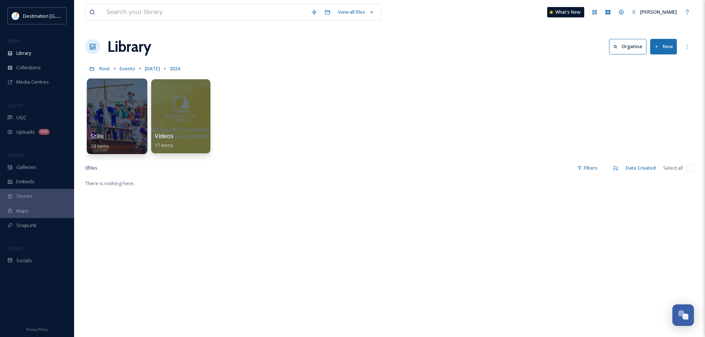
click at [122, 111] on div at bounding box center [117, 117] width 60 height 76
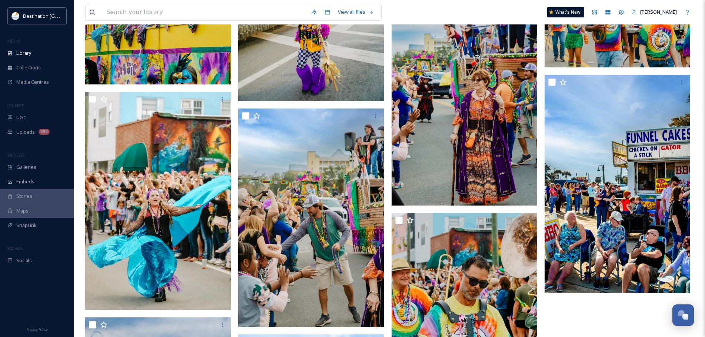
scroll to position [896, 0]
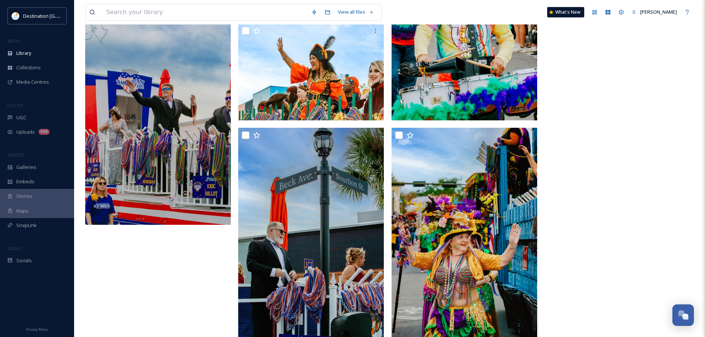
scroll to position [1229, 0]
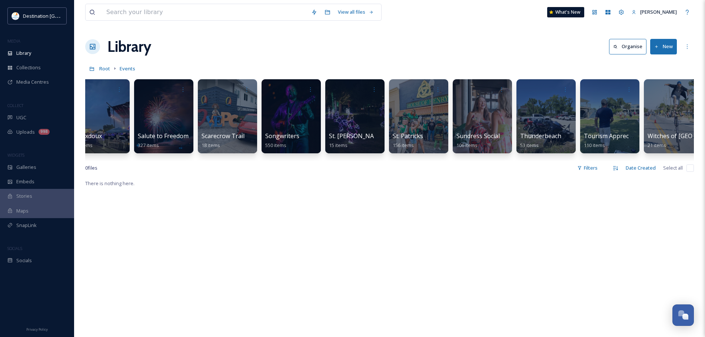
scroll to position [0, 2005]
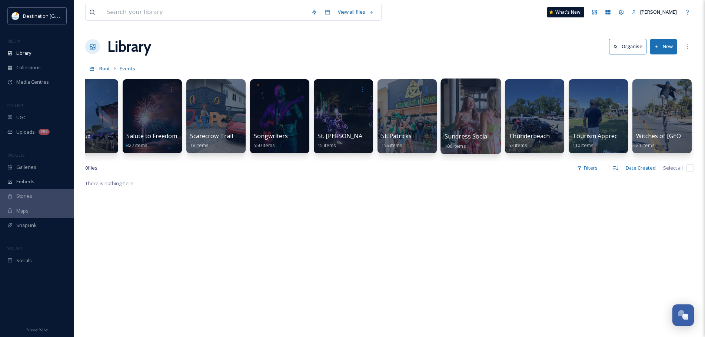
click at [492, 106] on div at bounding box center [471, 117] width 60 height 76
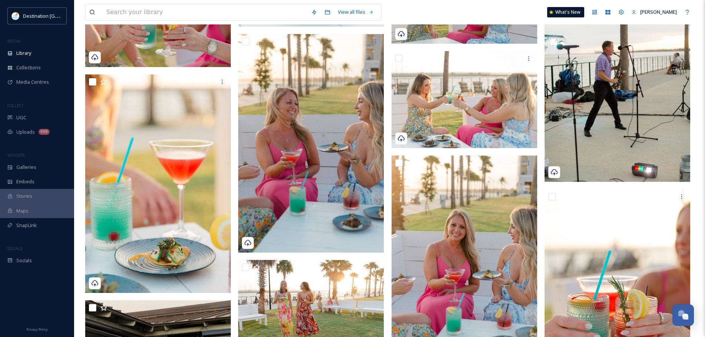
scroll to position [3602, 0]
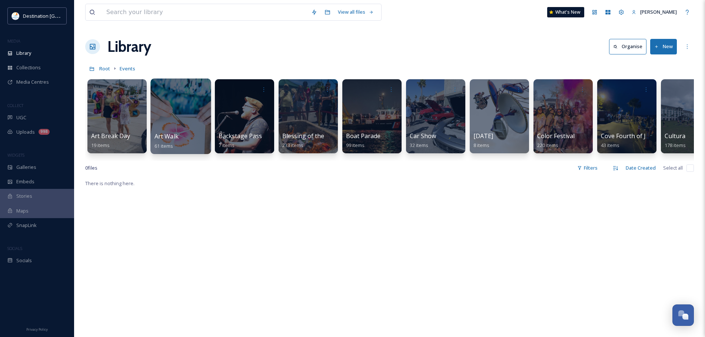
click at [182, 117] on div at bounding box center [181, 117] width 60 height 76
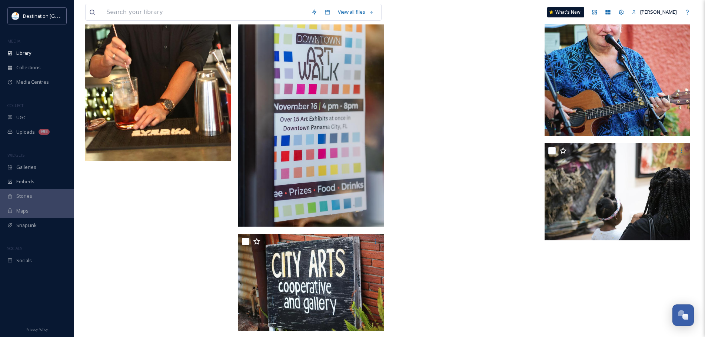
scroll to position [2639, 0]
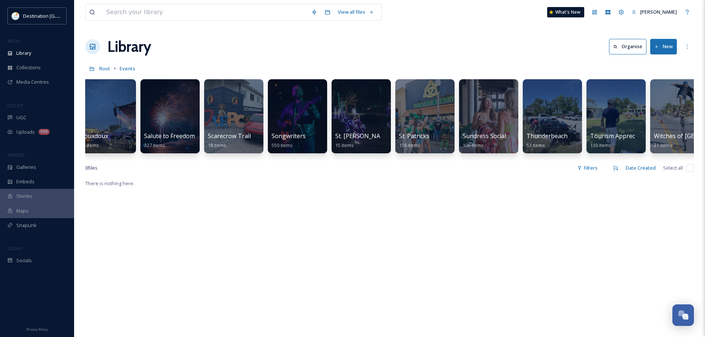
scroll to position [0, 2005]
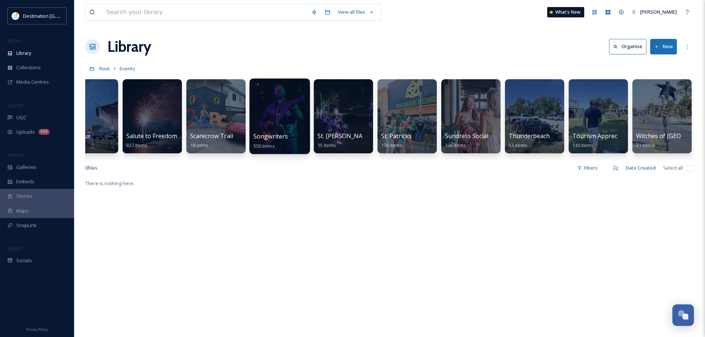
click at [295, 125] on div at bounding box center [279, 117] width 60 height 76
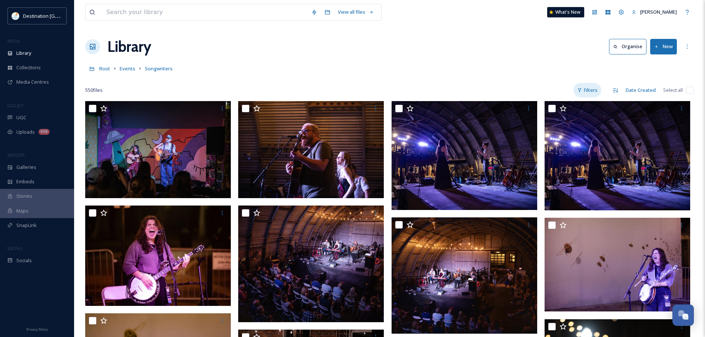
click at [596, 90] on div "Filters" at bounding box center [588, 90] width 28 height 14
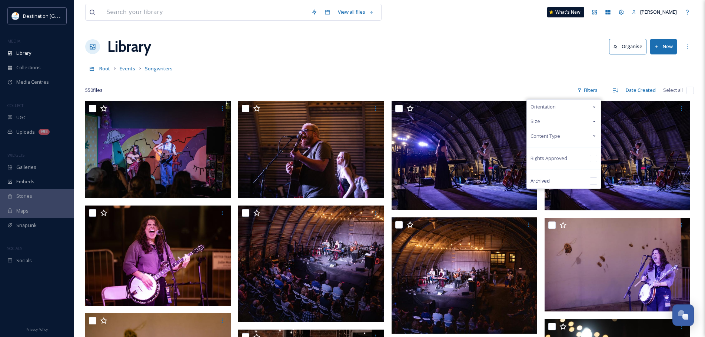
click at [551, 108] on span "Orientation" at bounding box center [543, 106] width 25 height 7
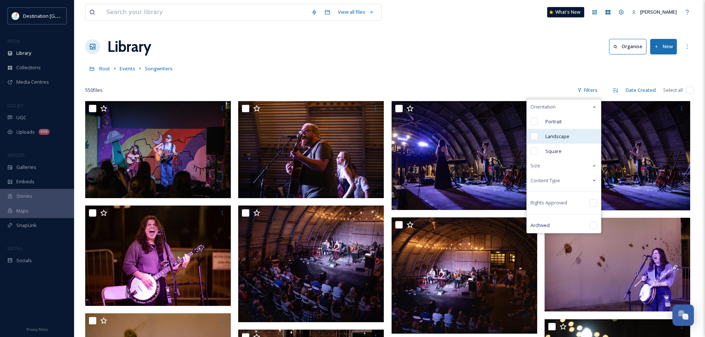
click at [551, 135] on span "Landscape" at bounding box center [558, 136] width 24 height 7
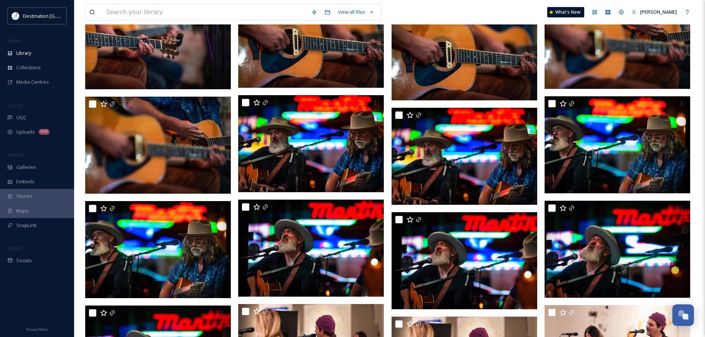
scroll to position [1715, 0]
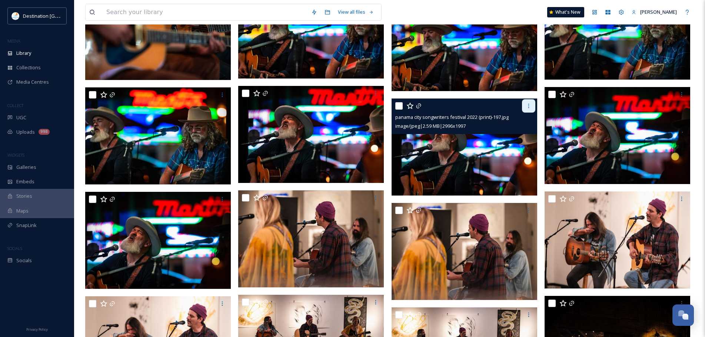
click at [525, 105] on div at bounding box center [528, 105] width 13 height 13
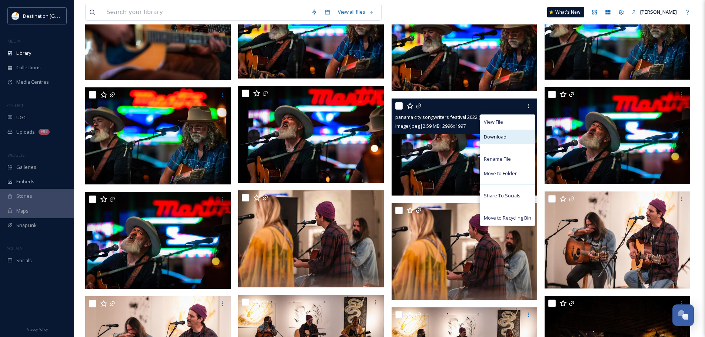
click at [490, 140] on span "Download" at bounding box center [495, 136] width 23 height 7
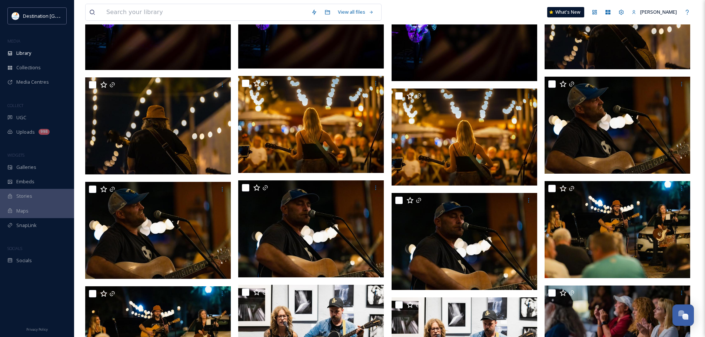
scroll to position [2976, 0]
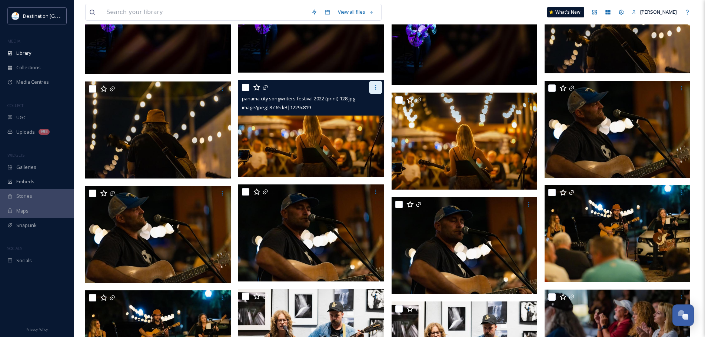
click at [373, 83] on div at bounding box center [375, 87] width 13 height 13
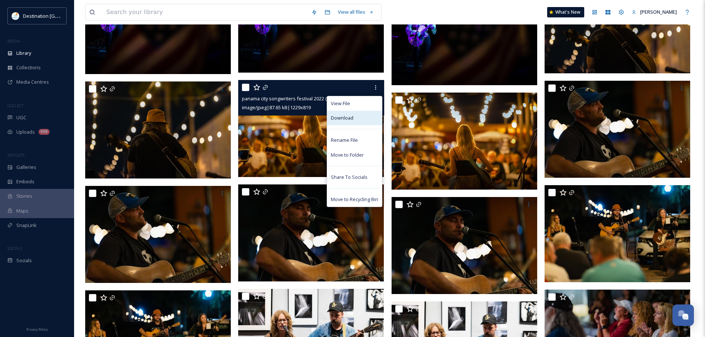
click at [353, 118] on div "Download" at bounding box center [354, 118] width 55 height 14
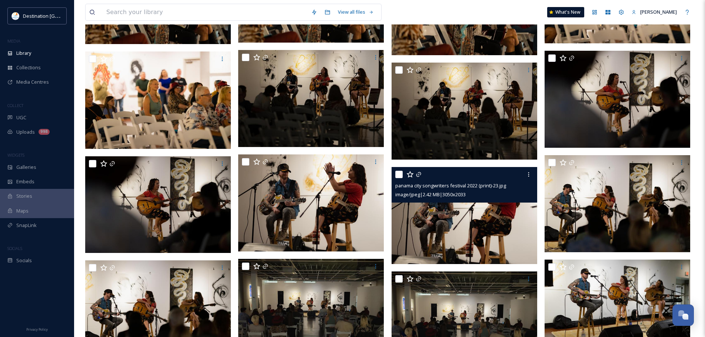
scroll to position [4867, 0]
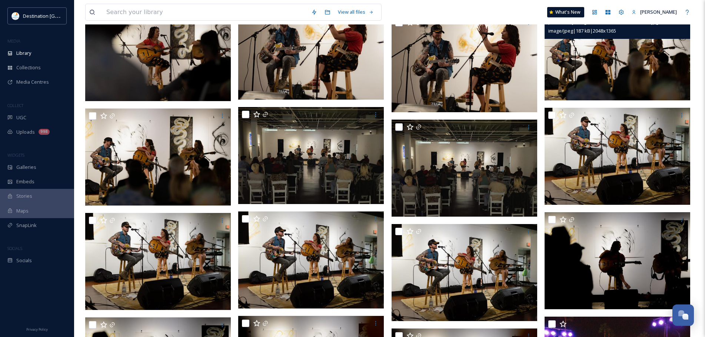
scroll to position [5349, 0]
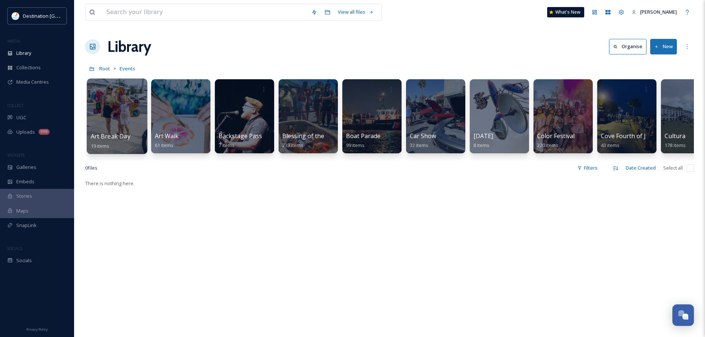
click at [111, 116] on div at bounding box center [117, 117] width 60 height 76
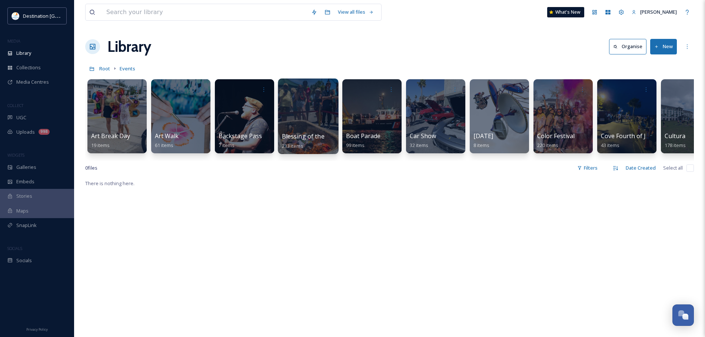
click at [290, 96] on div at bounding box center [308, 117] width 60 height 76
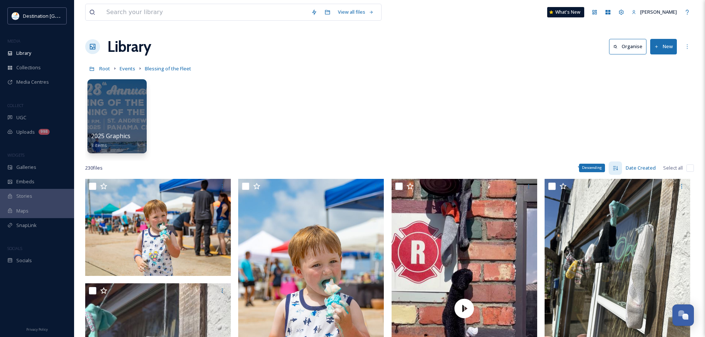
click at [592, 168] on div "Descending" at bounding box center [592, 168] width 26 height 8
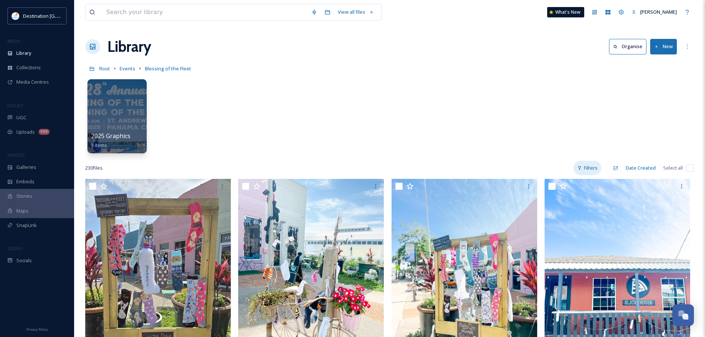
click at [588, 171] on div "Filters" at bounding box center [588, 168] width 28 height 14
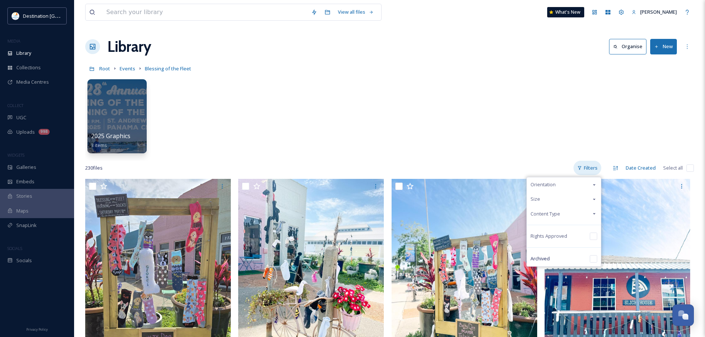
click at [588, 171] on div "Filters" at bounding box center [588, 168] width 28 height 14
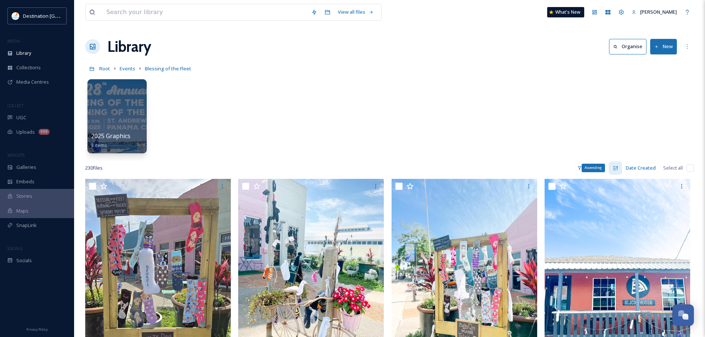
click at [617, 168] on icon at bounding box center [616, 168] width 6 height 6
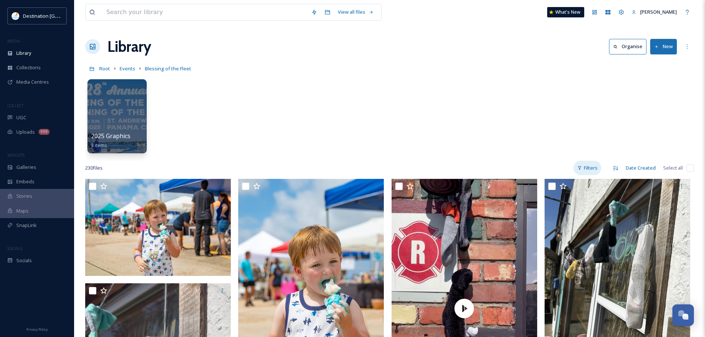
click at [584, 168] on div "Filters" at bounding box center [588, 168] width 28 height 14
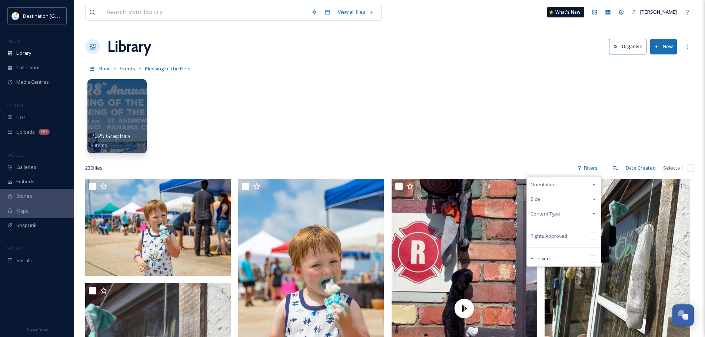
click at [572, 214] on div "Content Type" at bounding box center [564, 214] width 74 height 14
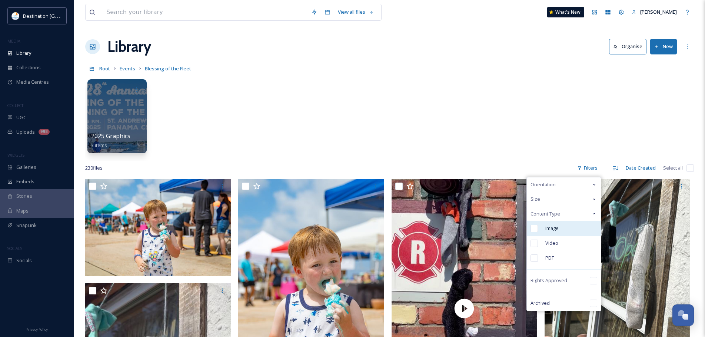
click at [583, 224] on div "Image" at bounding box center [564, 228] width 74 height 15
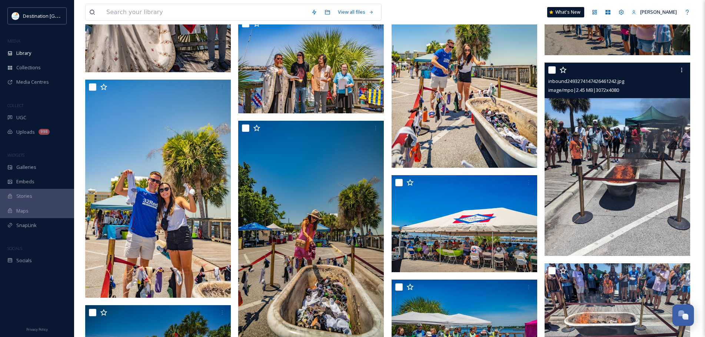
scroll to position [3929, 0]
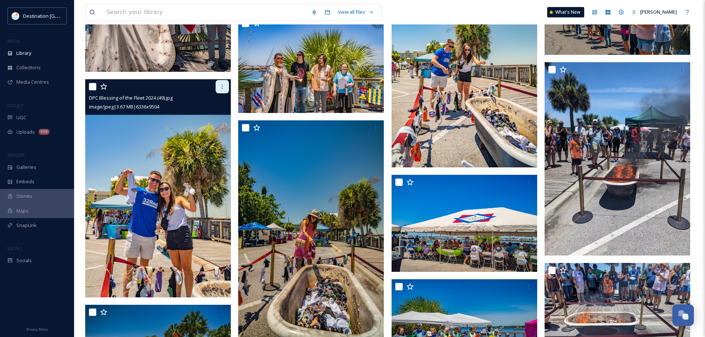
click at [220, 88] on icon at bounding box center [222, 87] width 6 height 6
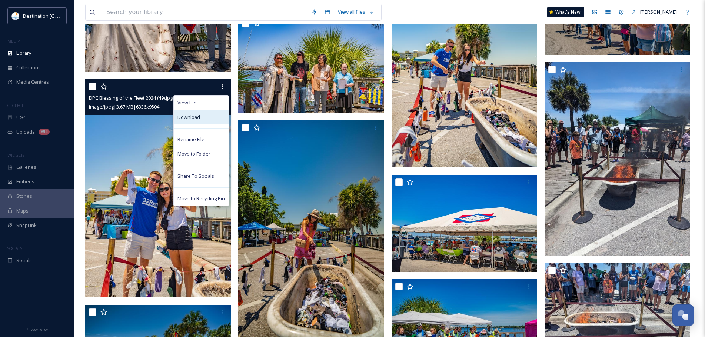
click at [219, 122] on div "Download" at bounding box center [201, 117] width 55 height 14
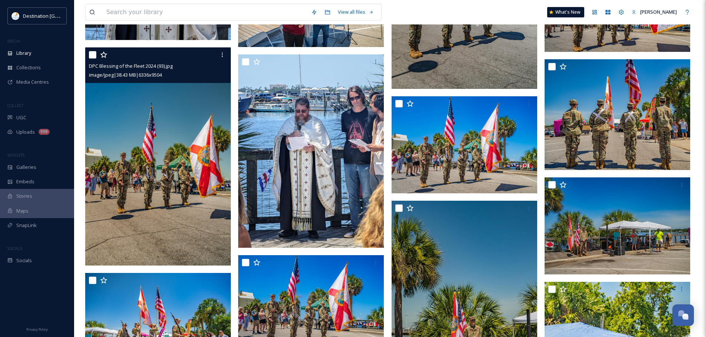
scroll to position [7006, 0]
